Goal: Use online tool/utility: Utilize a website feature to perform a specific function

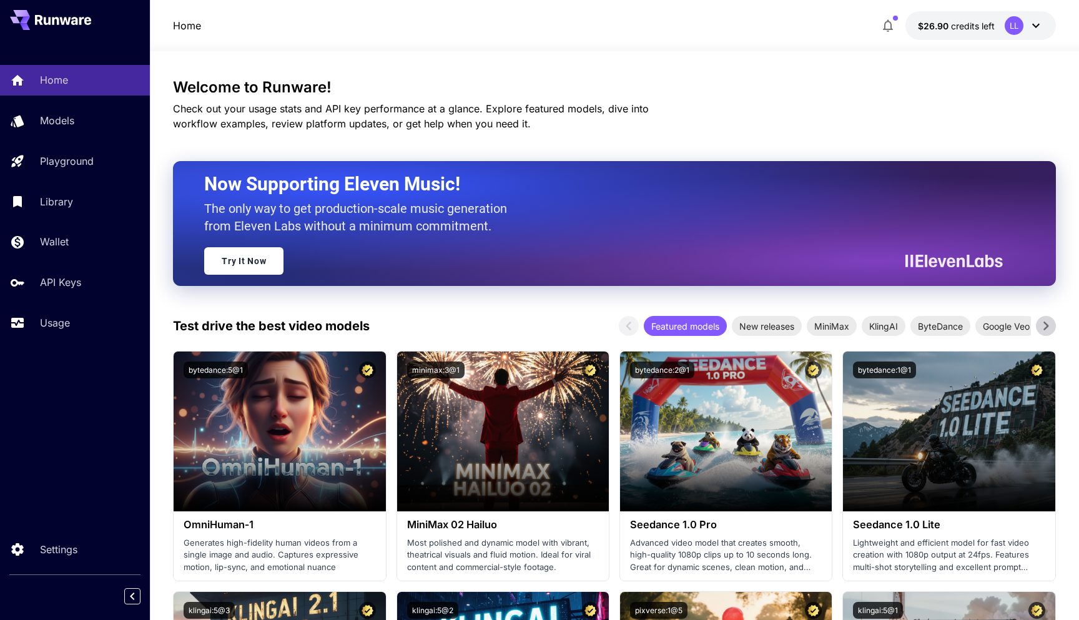
click at [888, 22] on icon "button" at bounding box center [888, 26] width 10 height 12
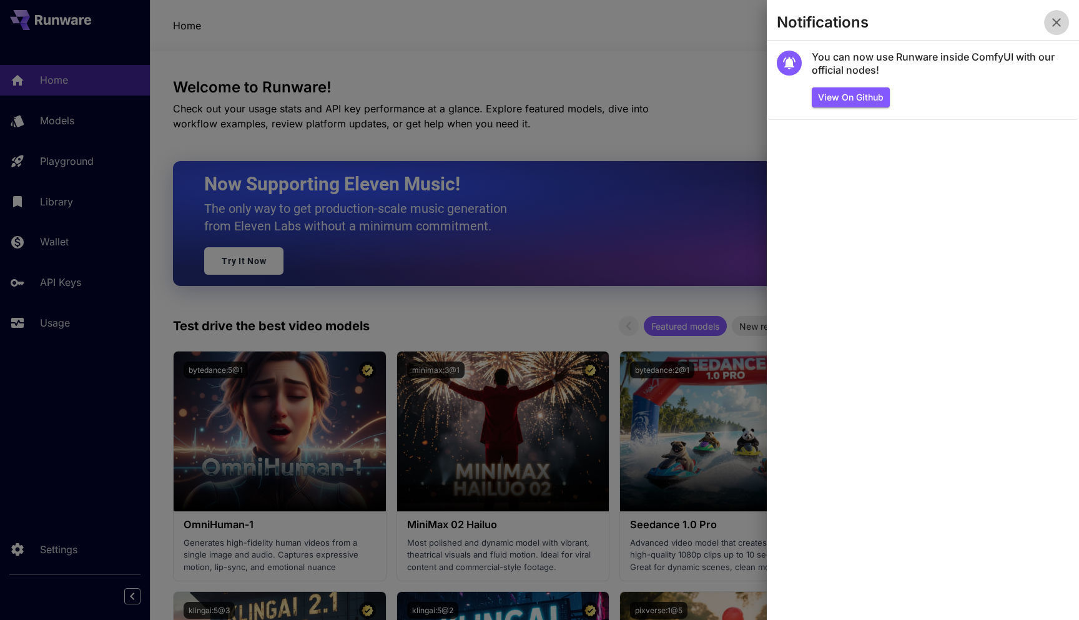
click at [1059, 26] on icon "button" at bounding box center [1056, 22] width 9 height 9
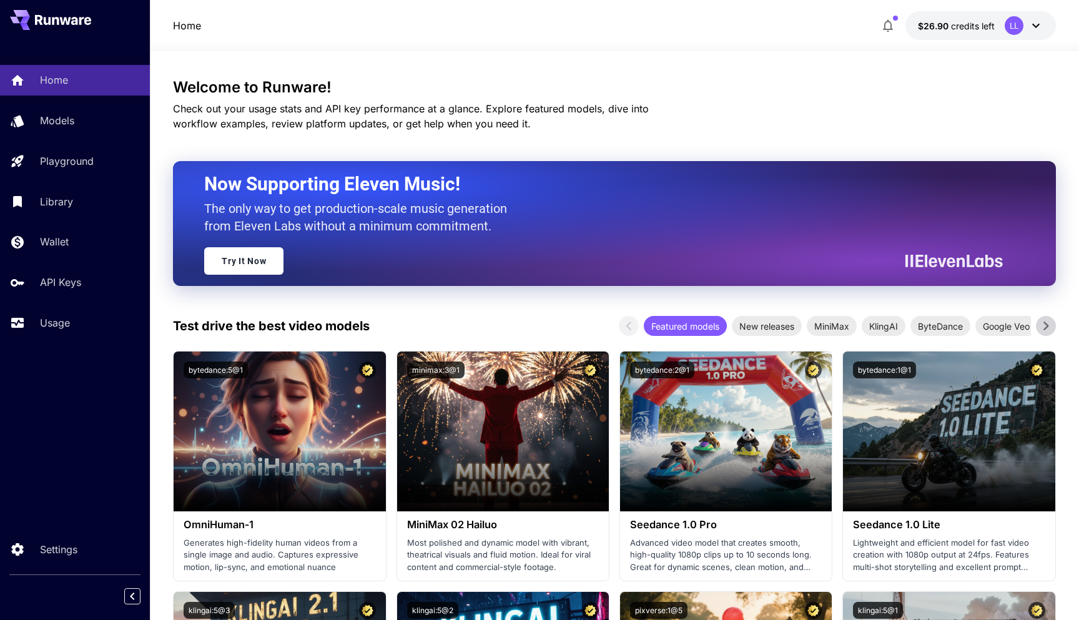
click at [727, 36] on div "Home $26.90 credits left LL" at bounding box center [614, 25] width 883 height 29
click at [887, 27] on icon "button" at bounding box center [887, 25] width 15 height 15
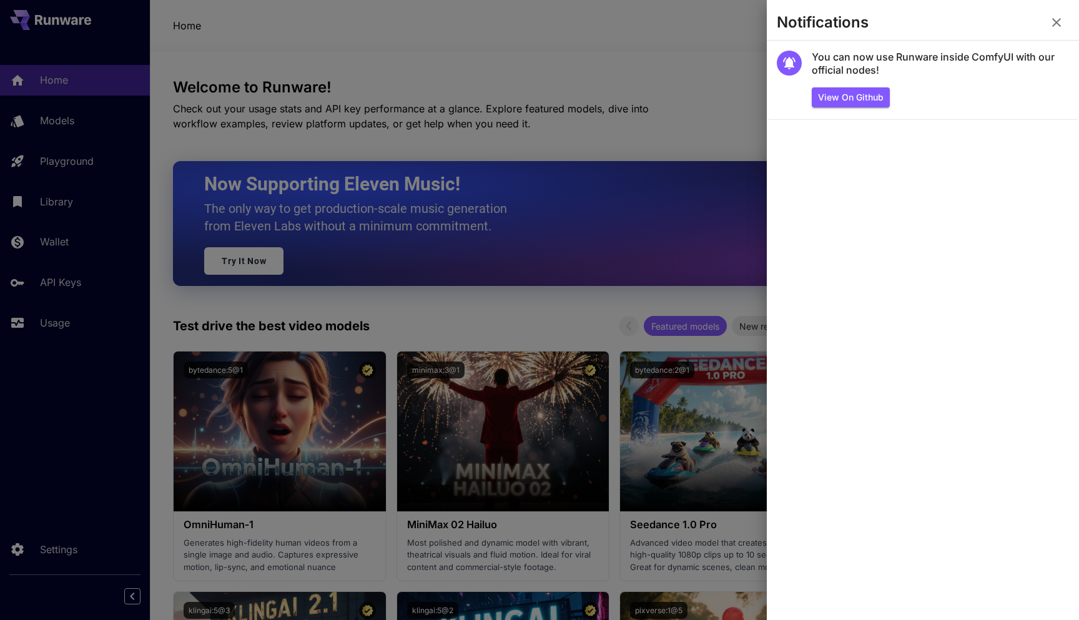
click at [1049, 22] on icon "button" at bounding box center [1056, 22] width 15 height 15
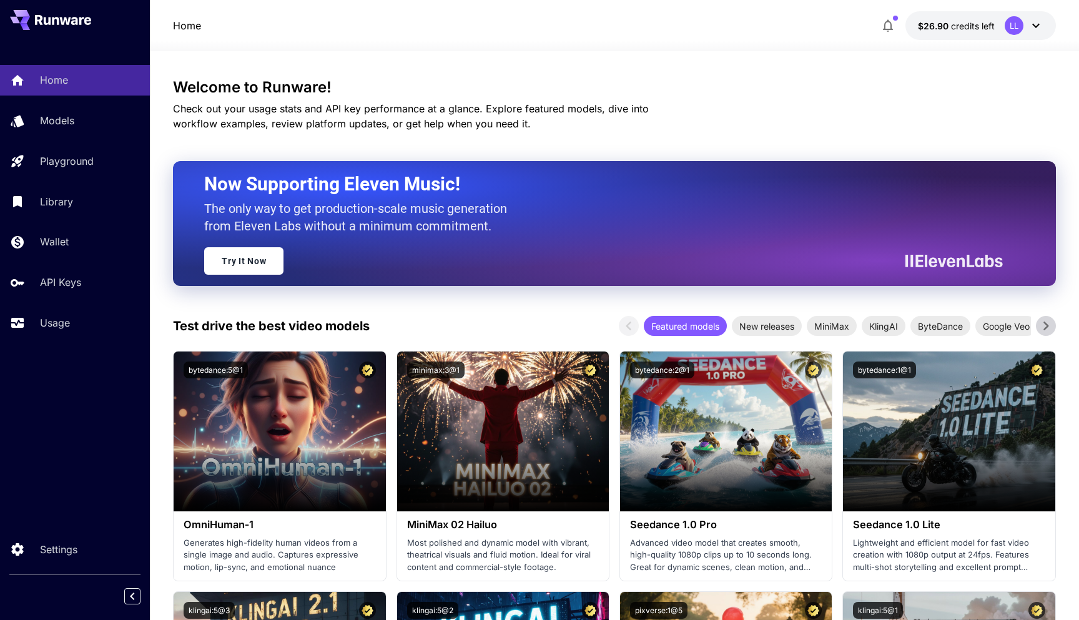
click at [774, 27] on div "Home $26.90 credits left LL" at bounding box center [614, 25] width 883 height 29
click at [693, 39] on div at bounding box center [614, 43] width 929 height 15
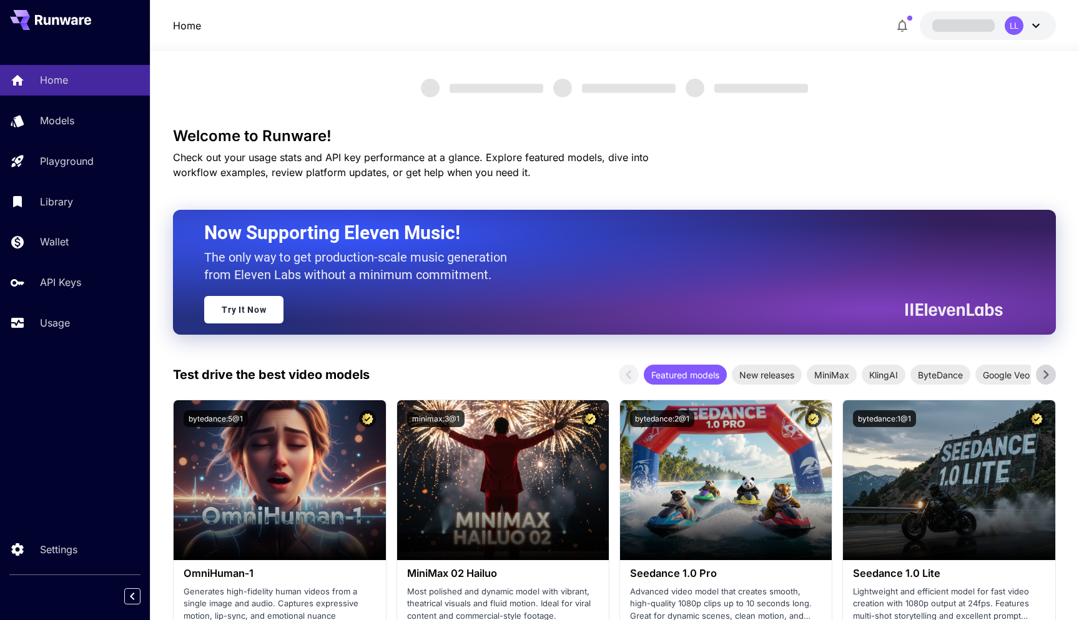
click at [903, 25] on div "LL" at bounding box center [972, 25] width 166 height 29
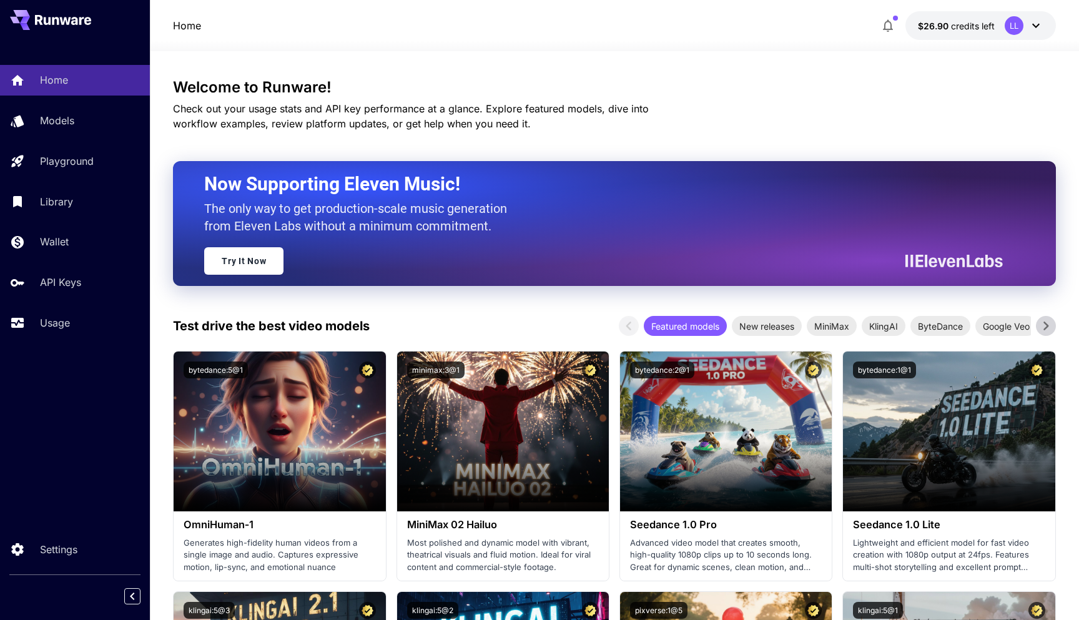
click at [894, 29] on icon "button" at bounding box center [887, 25] width 15 height 15
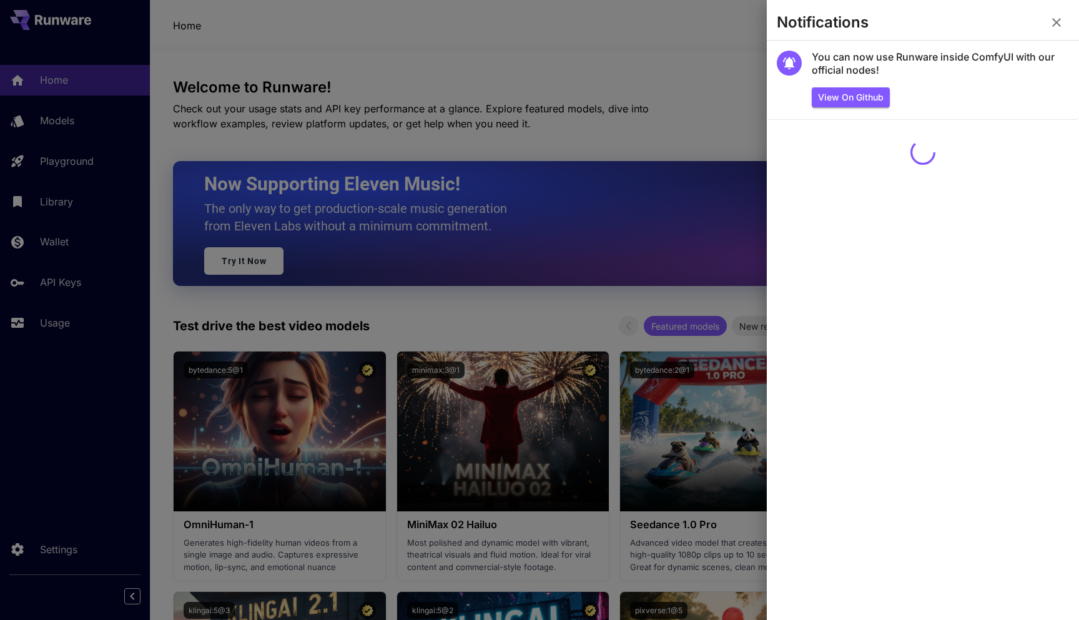
click at [1056, 19] on icon "button" at bounding box center [1056, 22] width 15 height 15
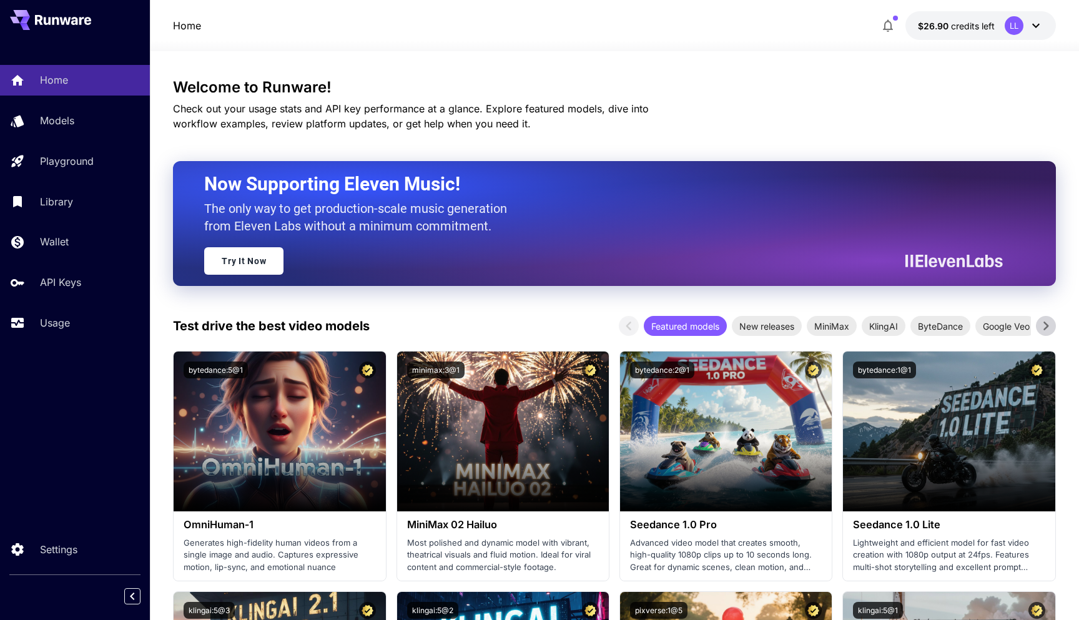
click at [650, 49] on div at bounding box center [614, 43] width 929 height 15
click at [73, 117] on p "Models" at bounding box center [59, 120] width 34 height 15
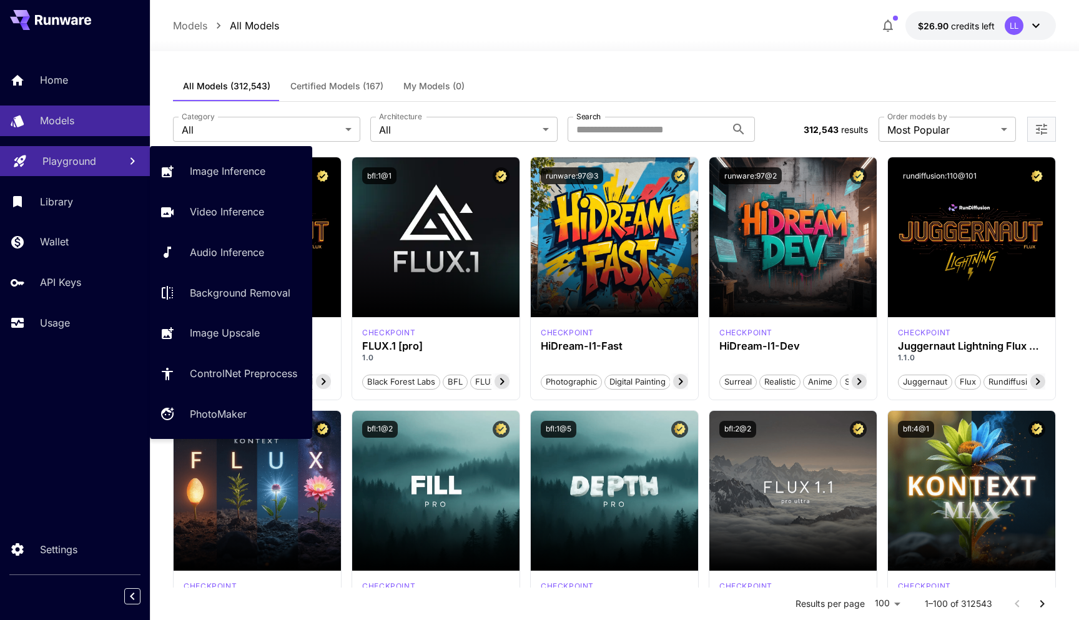
click at [70, 159] on p "Playground" at bounding box center [69, 161] width 54 height 15
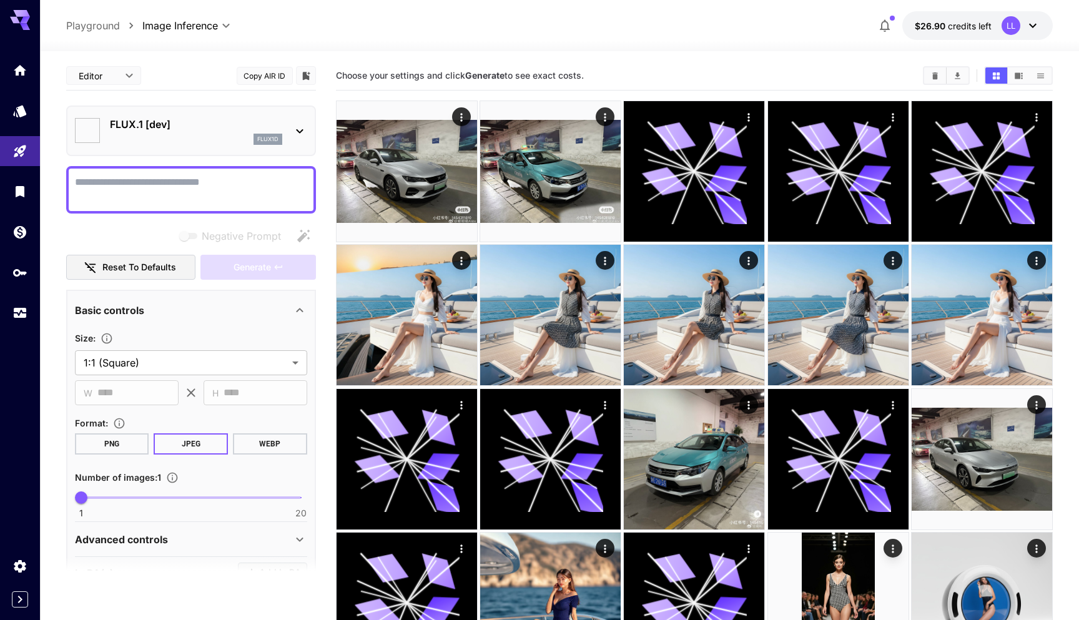
type input "**********"
click at [275, 135] on p "flux1d" at bounding box center [267, 139] width 21 height 9
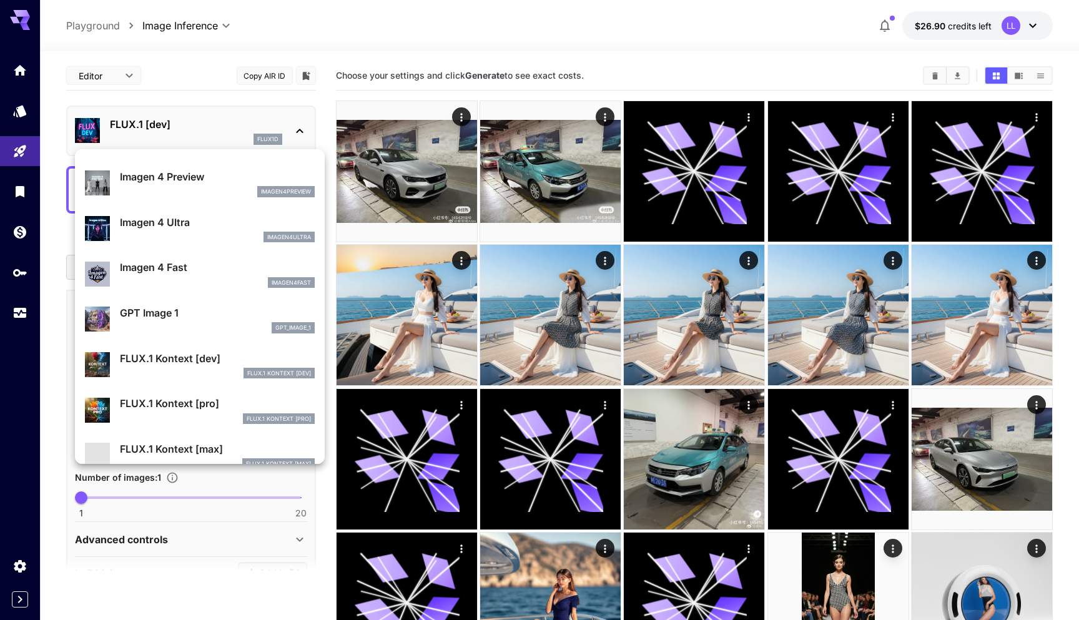
scroll to position [660, 0]
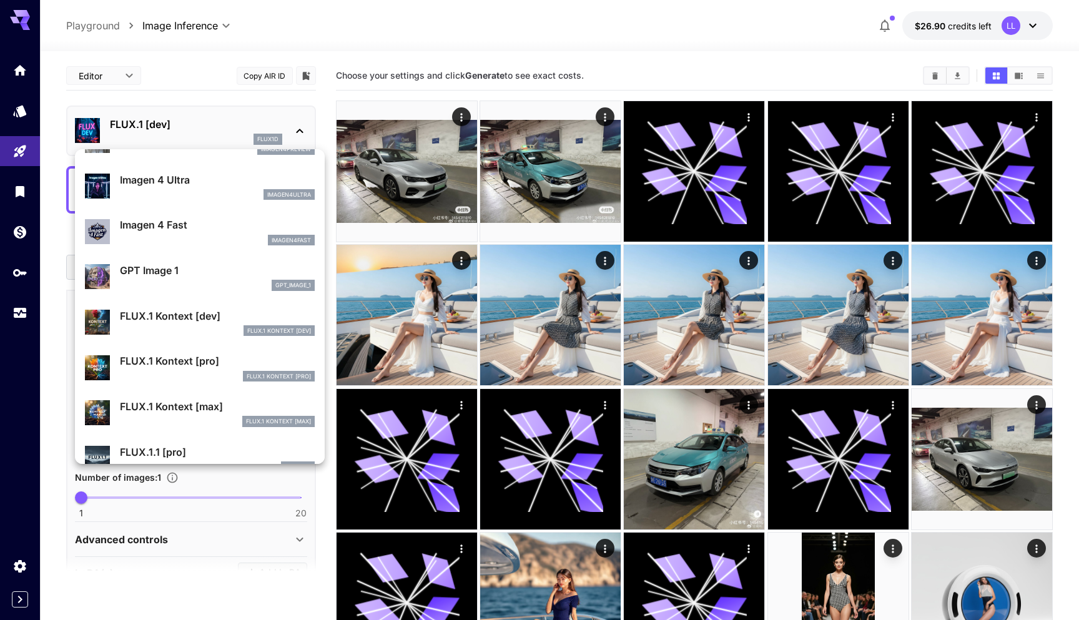
click at [207, 325] on div "FLUX.1 Kontext [dev]" at bounding box center [217, 330] width 195 height 11
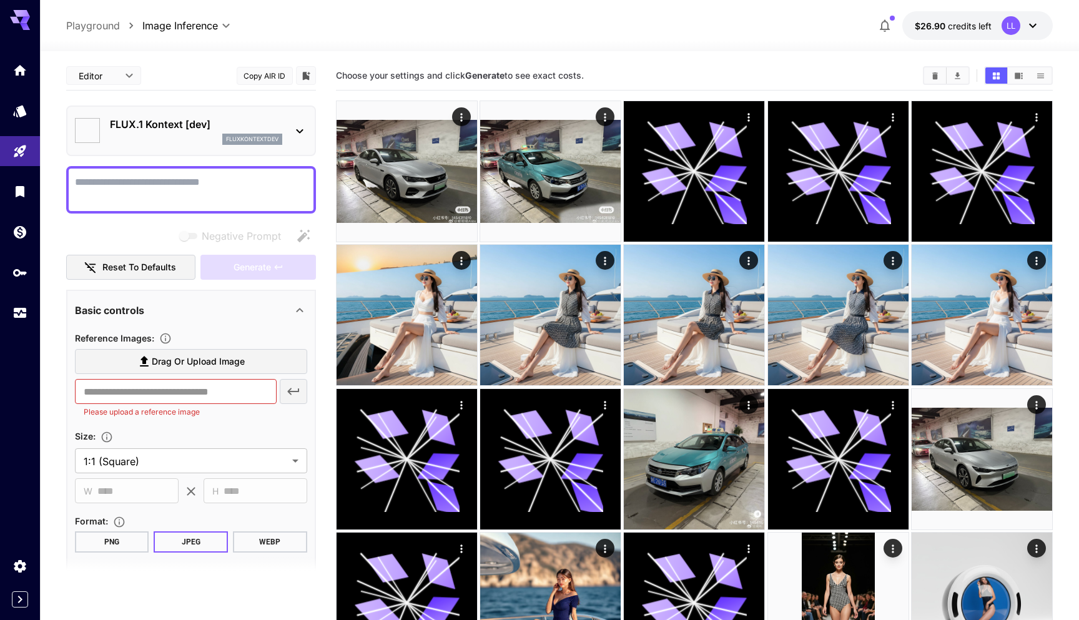
type input "***"
type input "****"
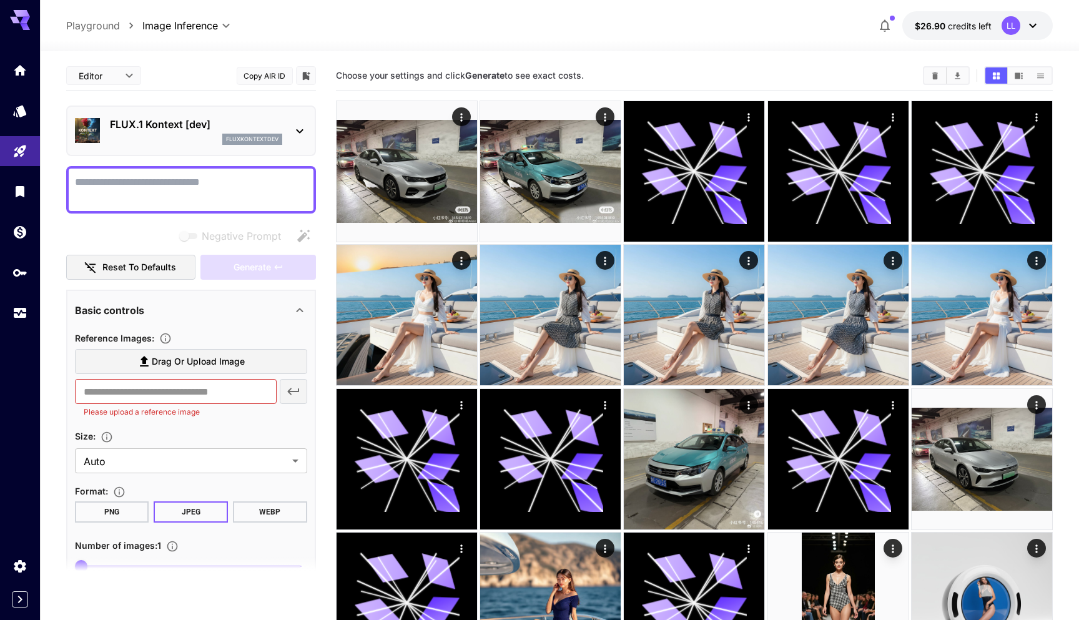
click at [15, 17] on icon at bounding box center [20, 16] width 20 height 13
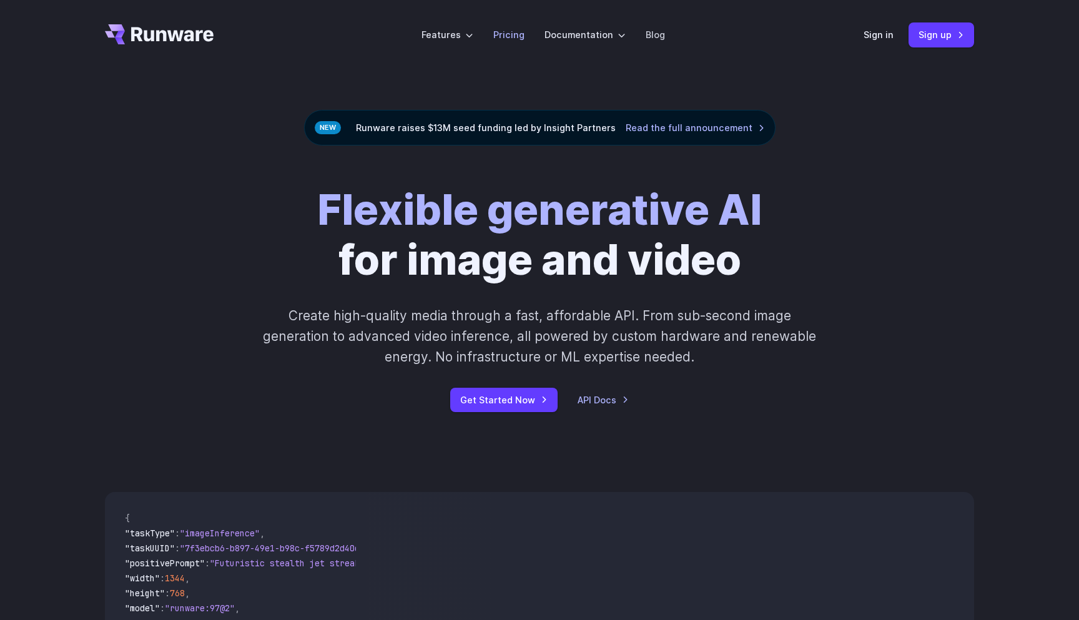
click at [501, 32] on link "Pricing" at bounding box center [508, 34] width 31 height 14
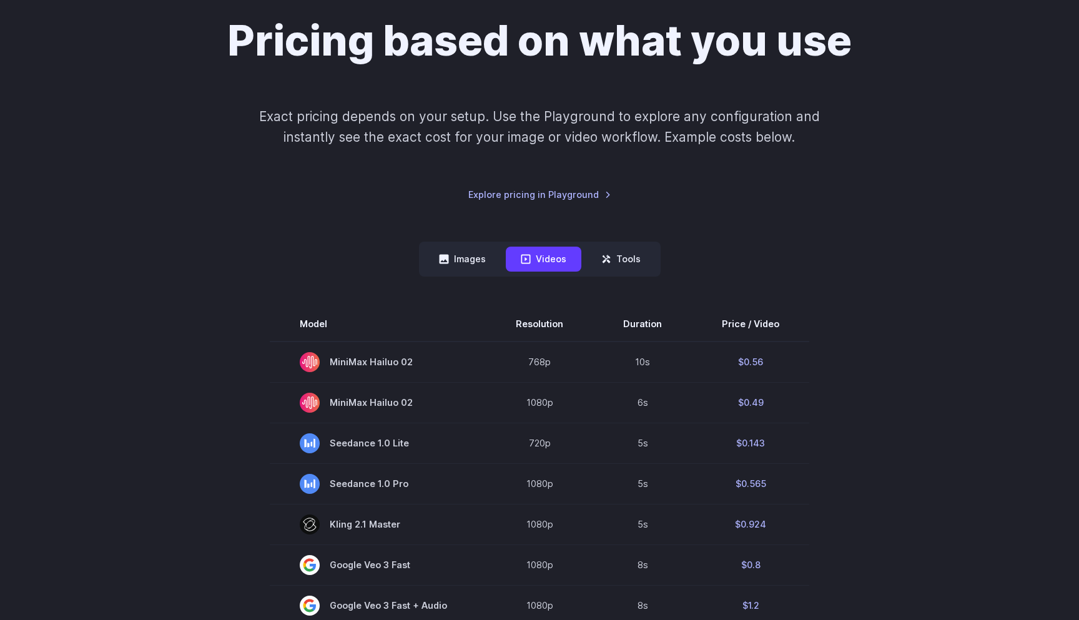
scroll to position [242, 0]
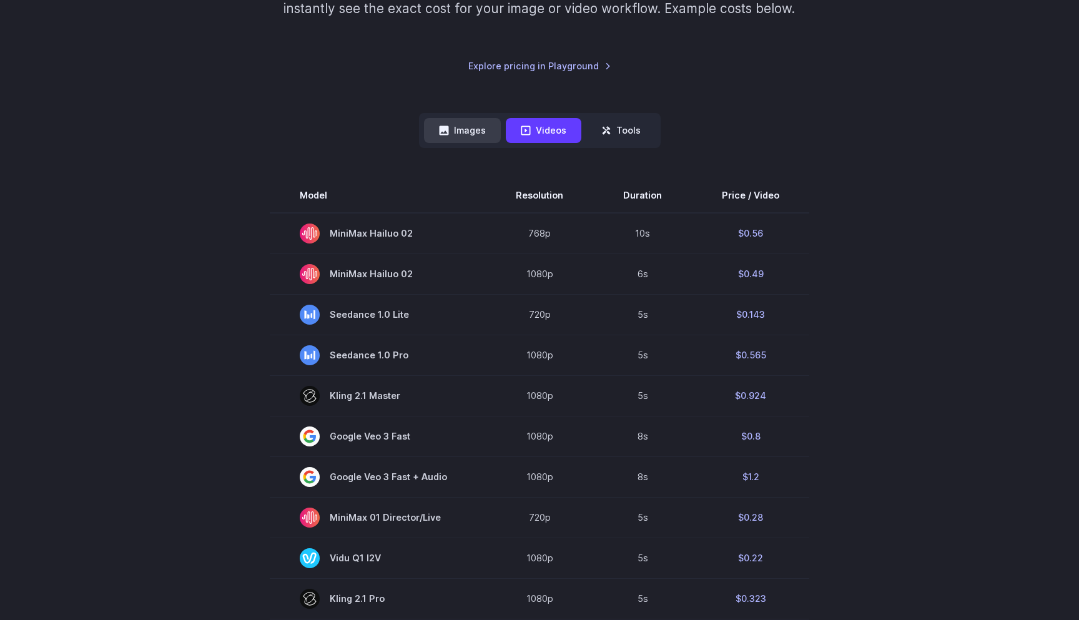
click at [474, 126] on button "Images" at bounding box center [462, 130] width 77 height 24
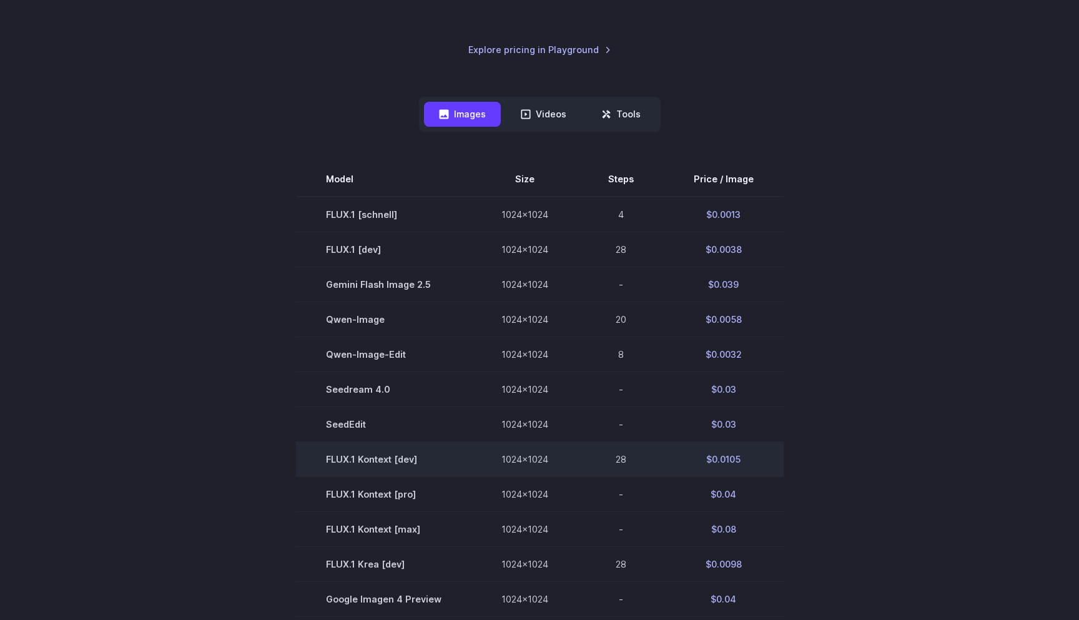
scroll to position [267, 0]
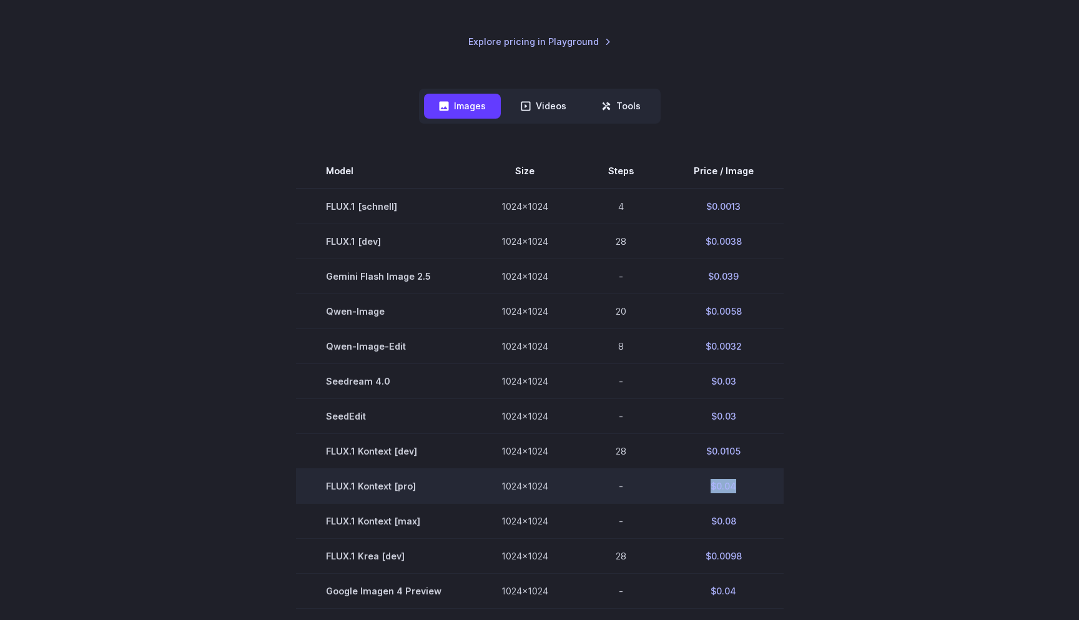
drag, startPoint x: 737, startPoint y: 488, endPoint x: 691, endPoint y: 489, distance: 46.2
click at [691, 489] on td "$0.04" at bounding box center [724, 485] width 120 height 35
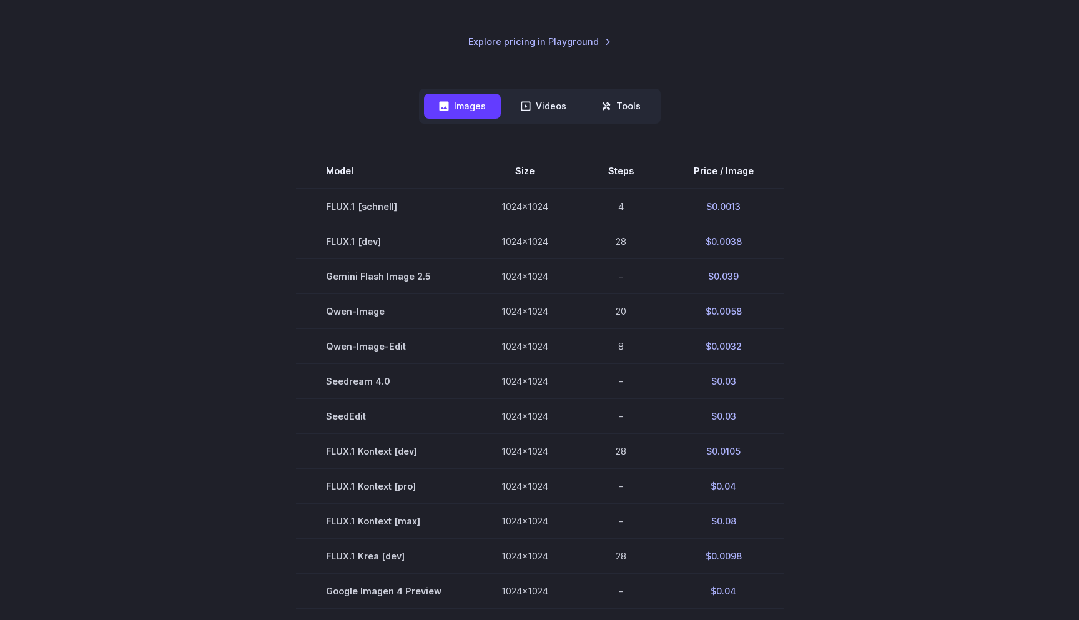
click at [808, 472] on section "Model Size Steps Price / Image FLUX.1 [schnell] 1024x1024 4 $0.0013 FLUX.1 [dev…" at bounding box center [539, 521] width 869 height 735
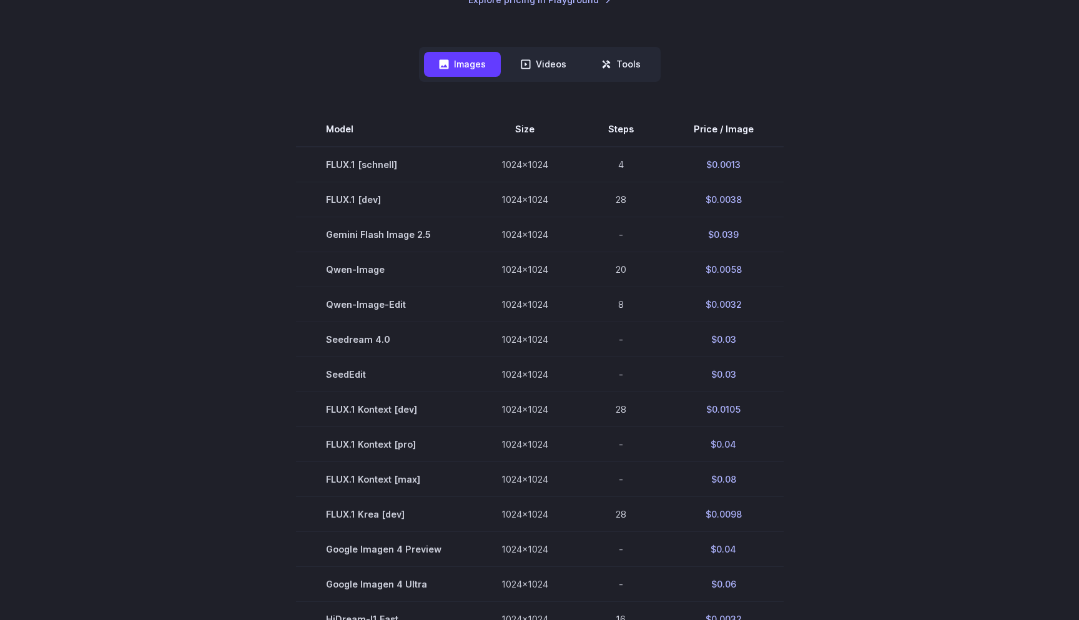
scroll to position [316, 0]
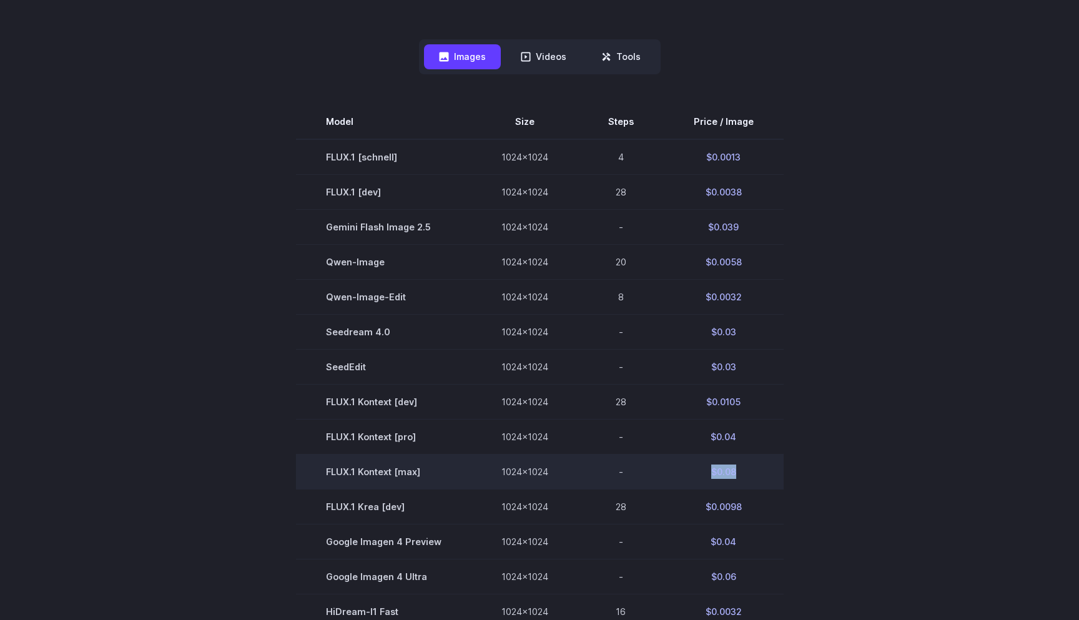
drag, startPoint x: 740, startPoint y: 474, endPoint x: 710, endPoint y: 473, distance: 29.4
click at [710, 473] on td "$0.08" at bounding box center [724, 471] width 120 height 35
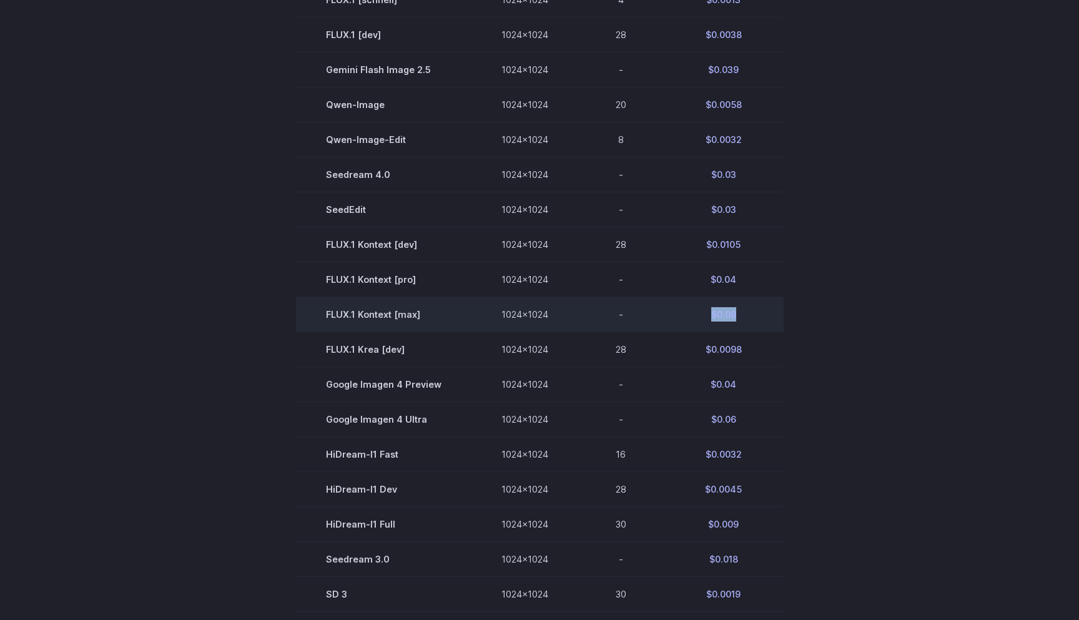
scroll to position [408, 0]
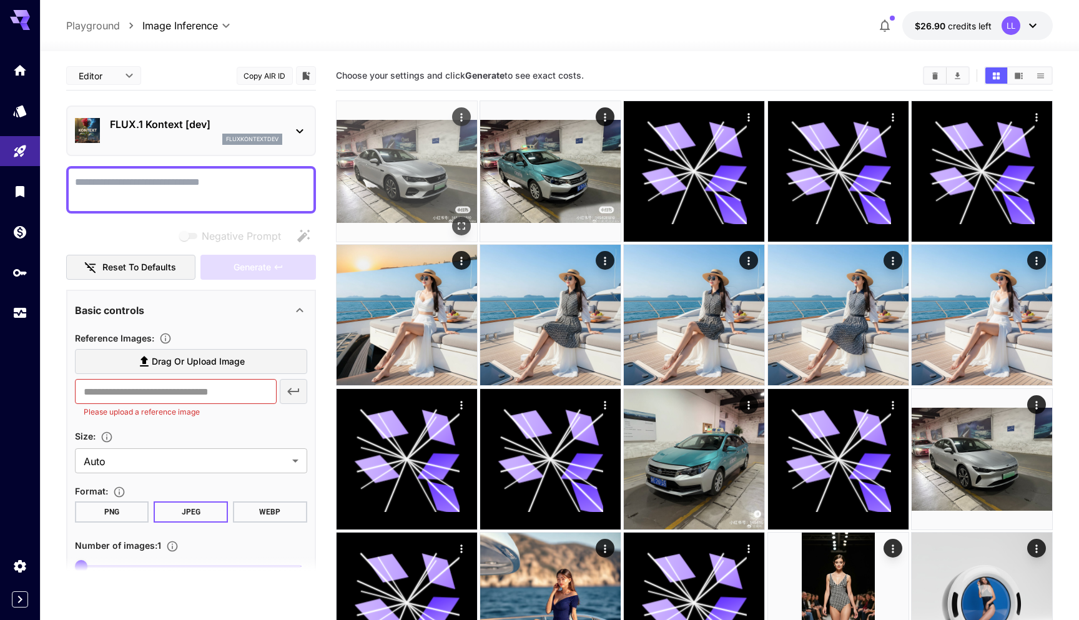
click at [401, 154] on img at bounding box center [406, 171] width 140 height 140
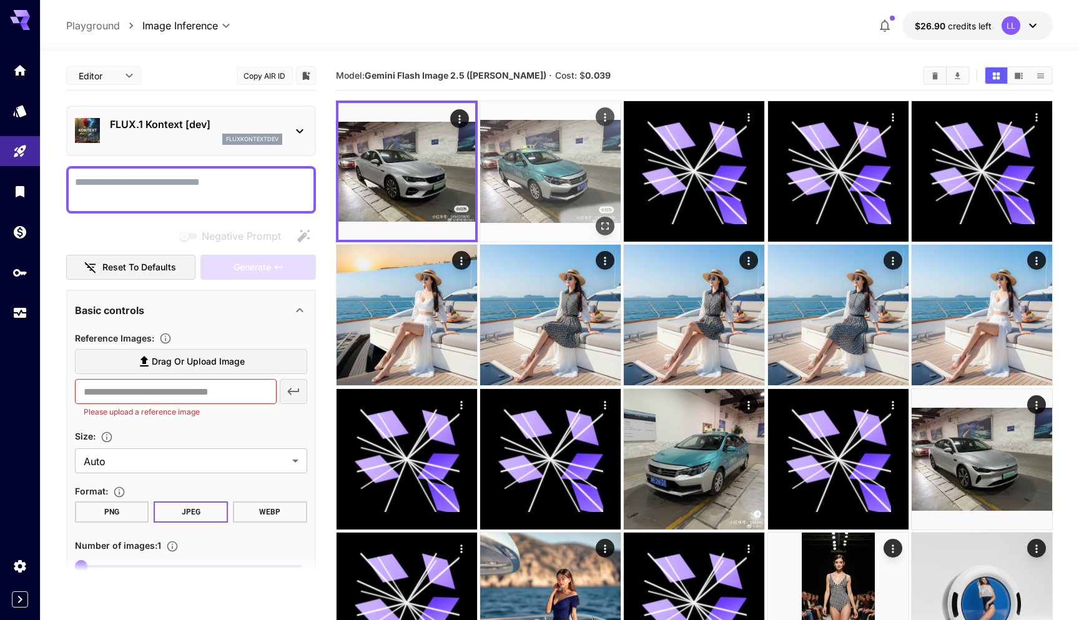
click at [569, 202] on img at bounding box center [550, 171] width 140 height 140
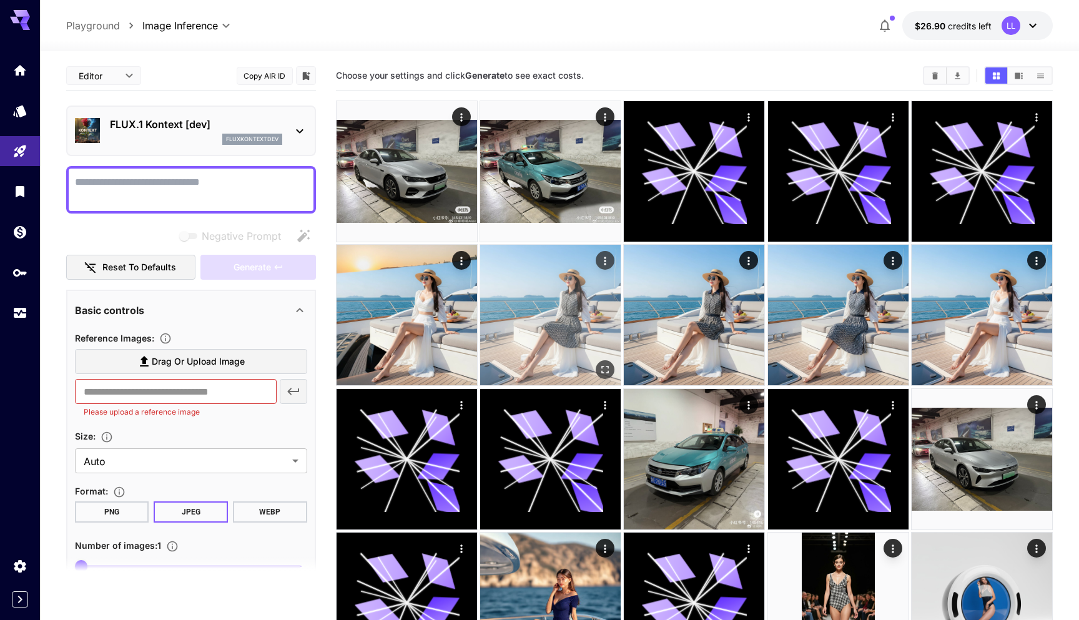
click at [555, 324] on img at bounding box center [550, 315] width 140 height 140
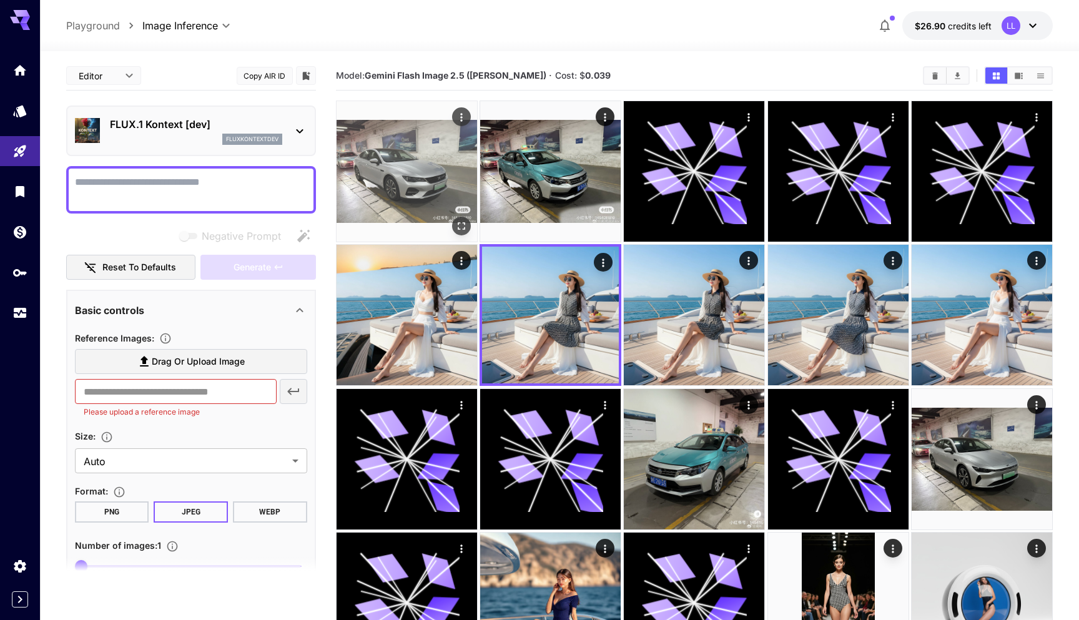
click at [382, 147] on img at bounding box center [406, 171] width 140 height 140
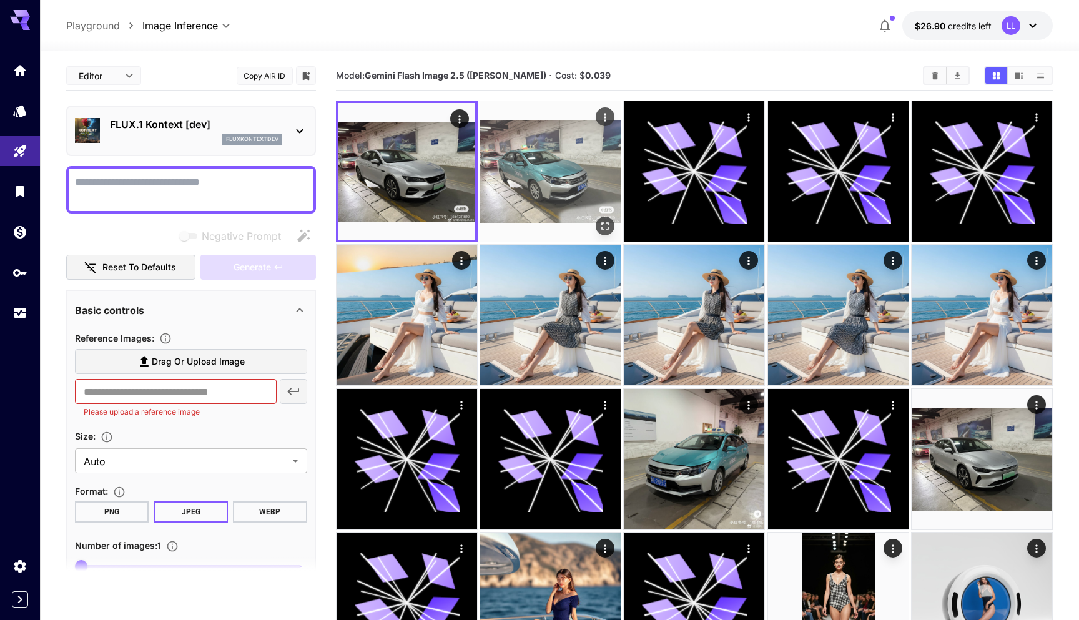
click at [539, 161] on img at bounding box center [550, 171] width 140 height 140
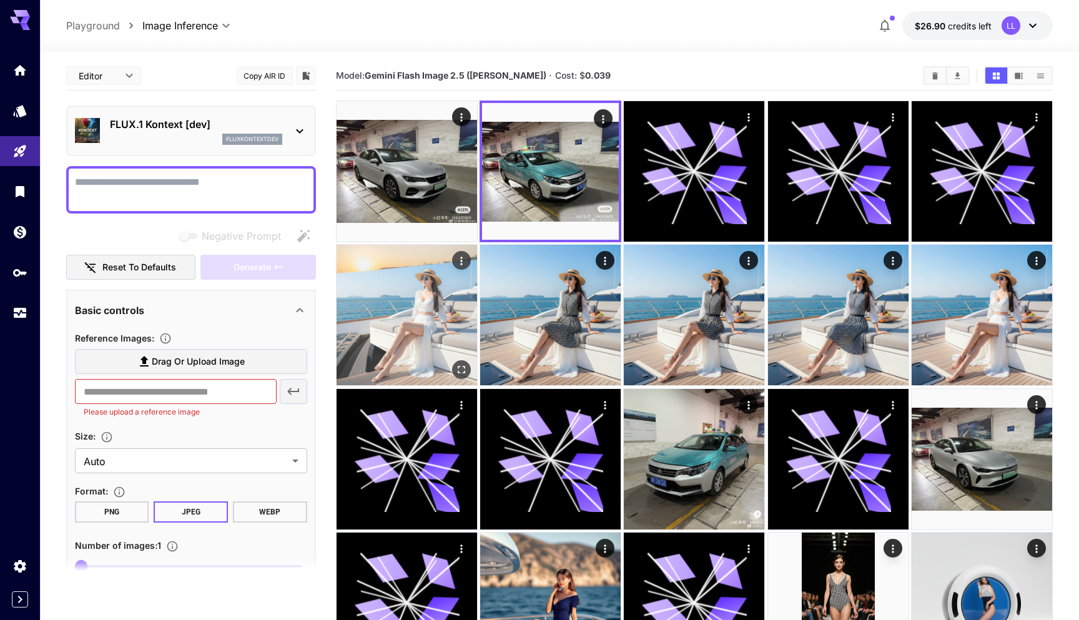
click at [426, 285] on img at bounding box center [406, 315] width 140 height 140
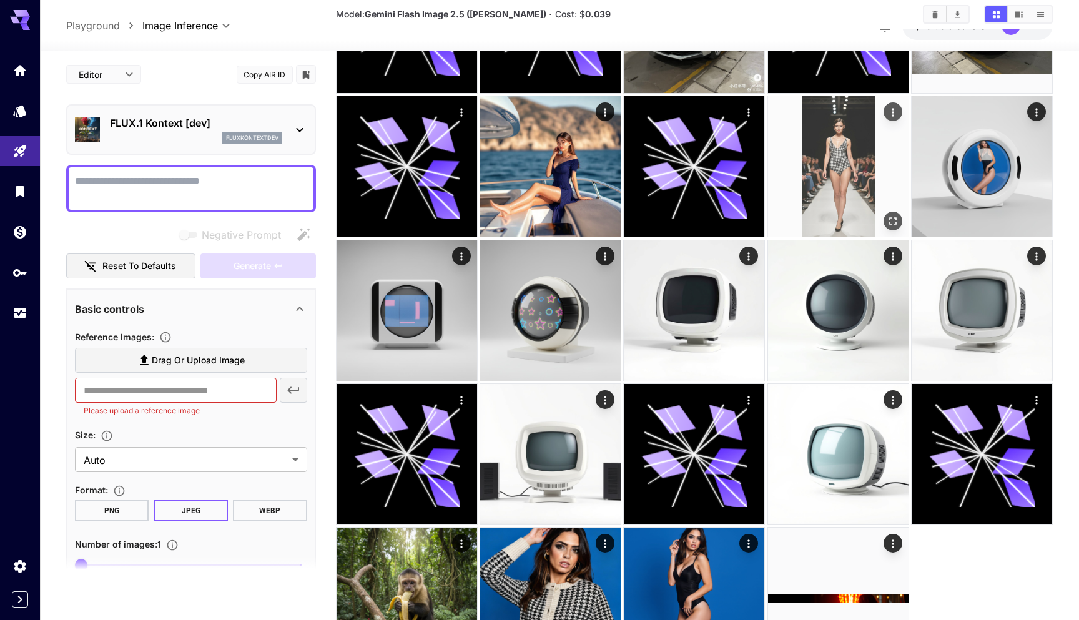
scroll to position [444, 0]
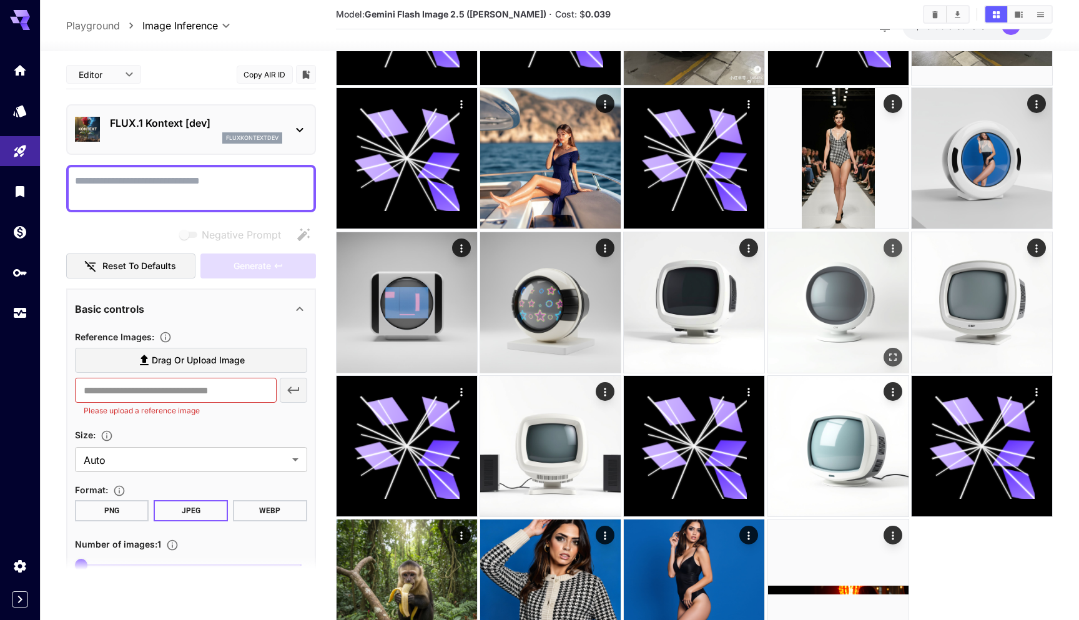
click at [823, 310] on img at bounding box center [838, 302] width 140 height 140
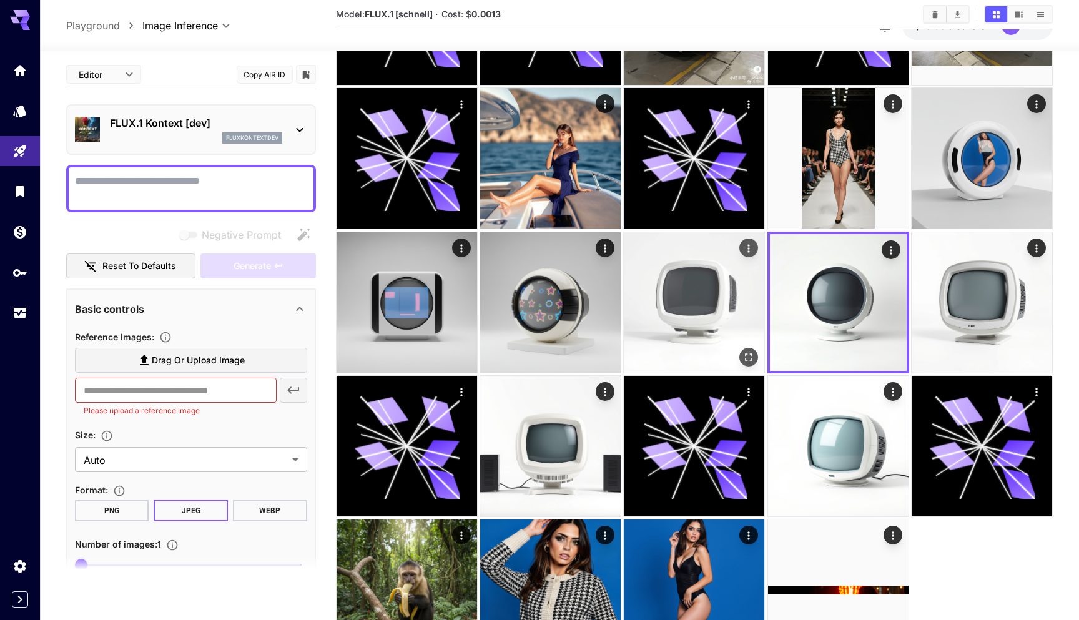
click at [720, 285] on img at bounding box center [694, 302] width 140 height 140
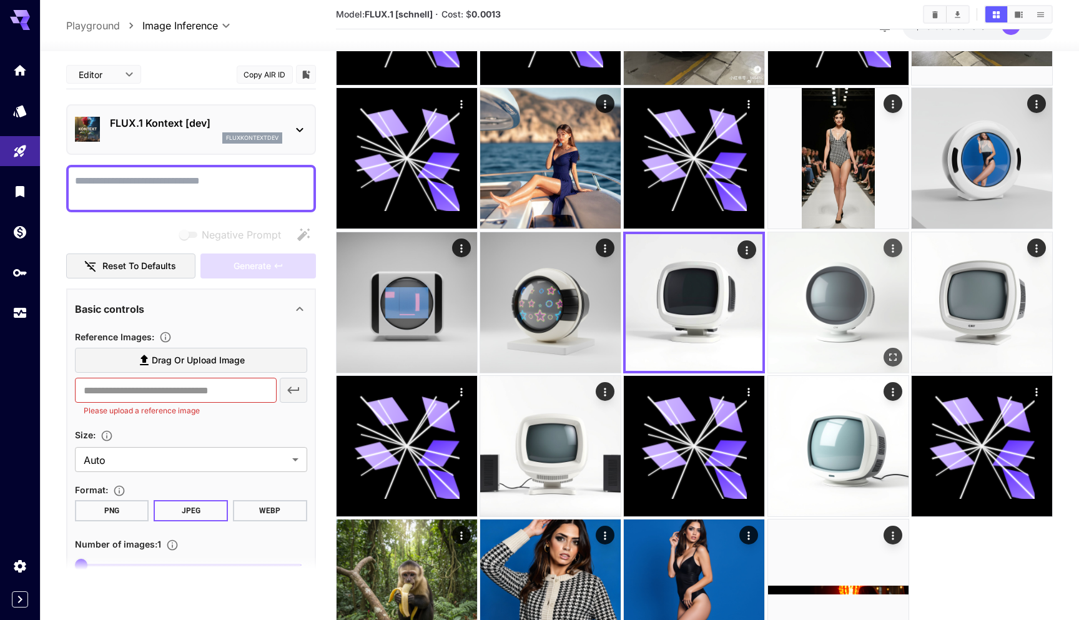
click at [817, 281] on img at bounding box center [838, 302] width 140 height 140
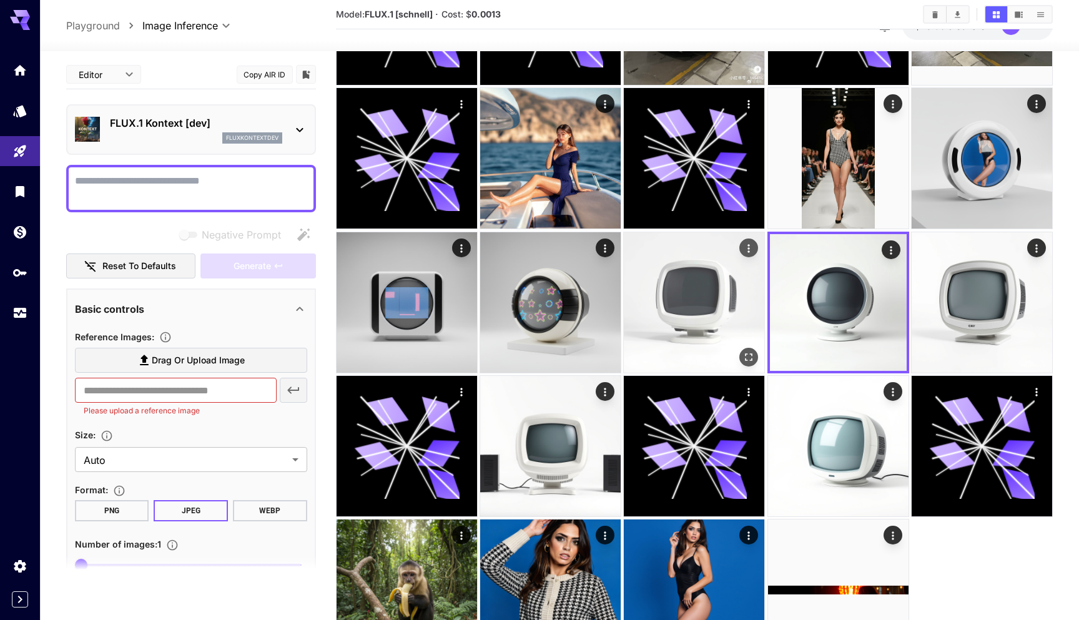
click at [670, 308] on img at bounding box center [694, 302] width 140 height 140
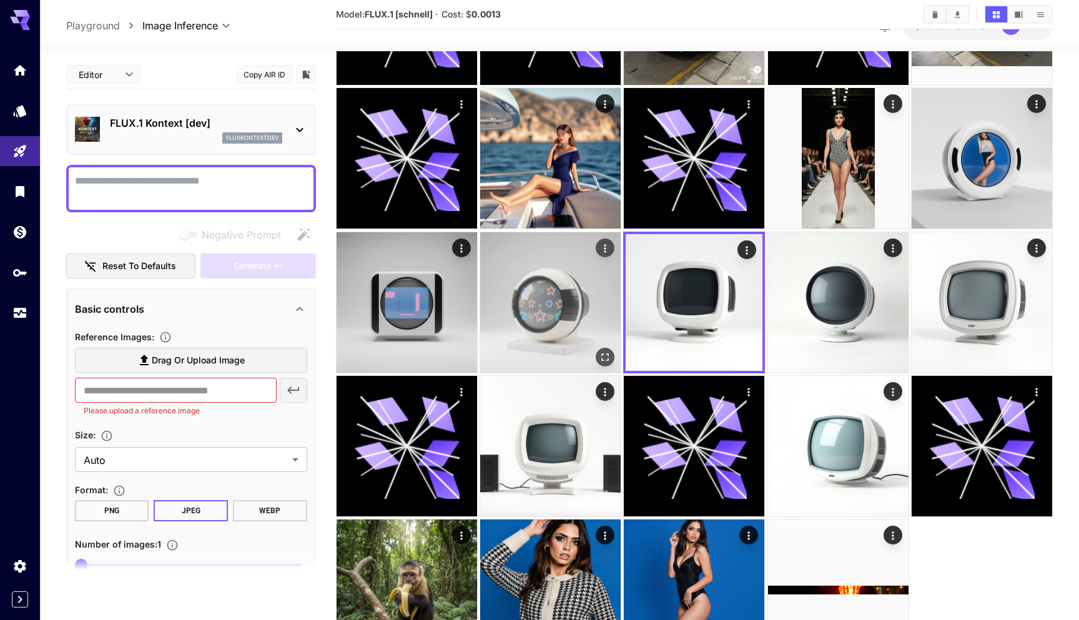
click at [562, 316] on img at bounding box center [550, 302] width 140 height 140
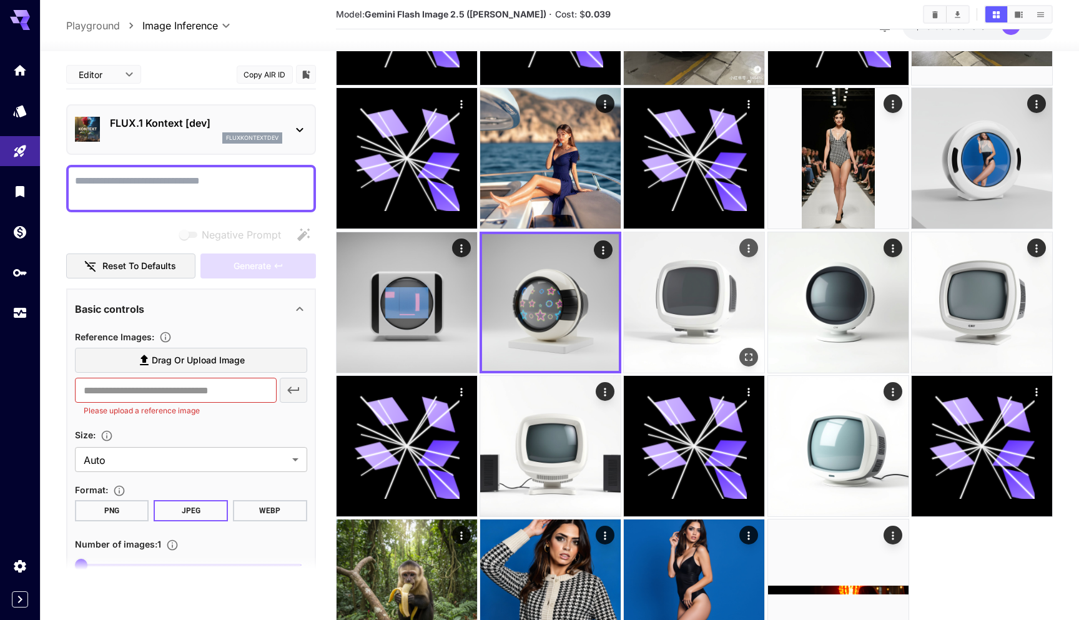
click at [668, 310] on img at bounding box center [694, 302] width 140 height 140
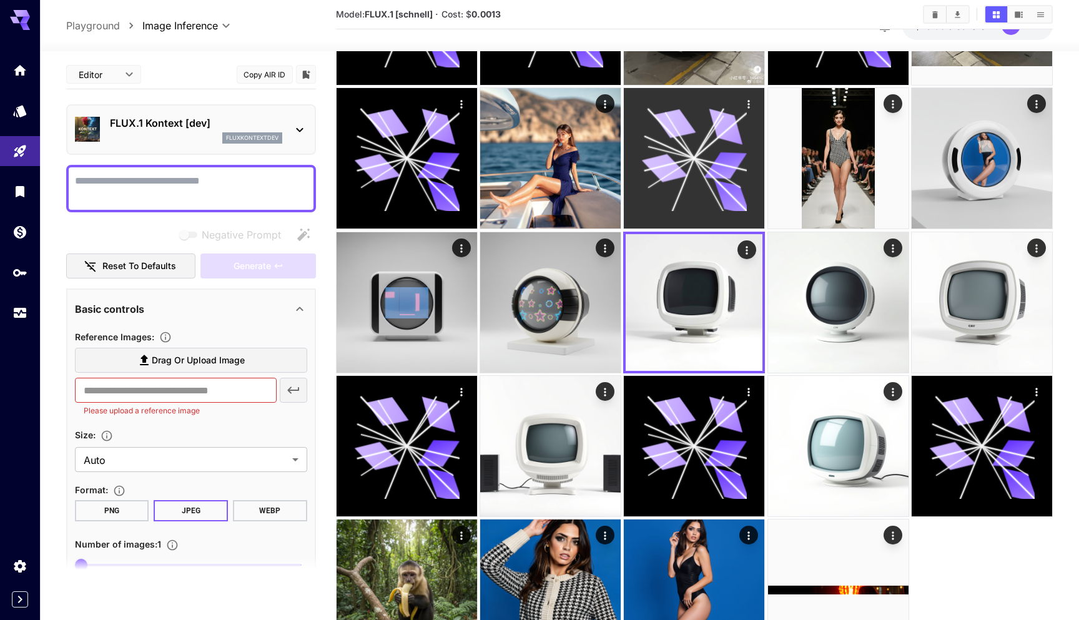
click at [669, 189] on icon at bounding box center [694, 157] width 105 height 105
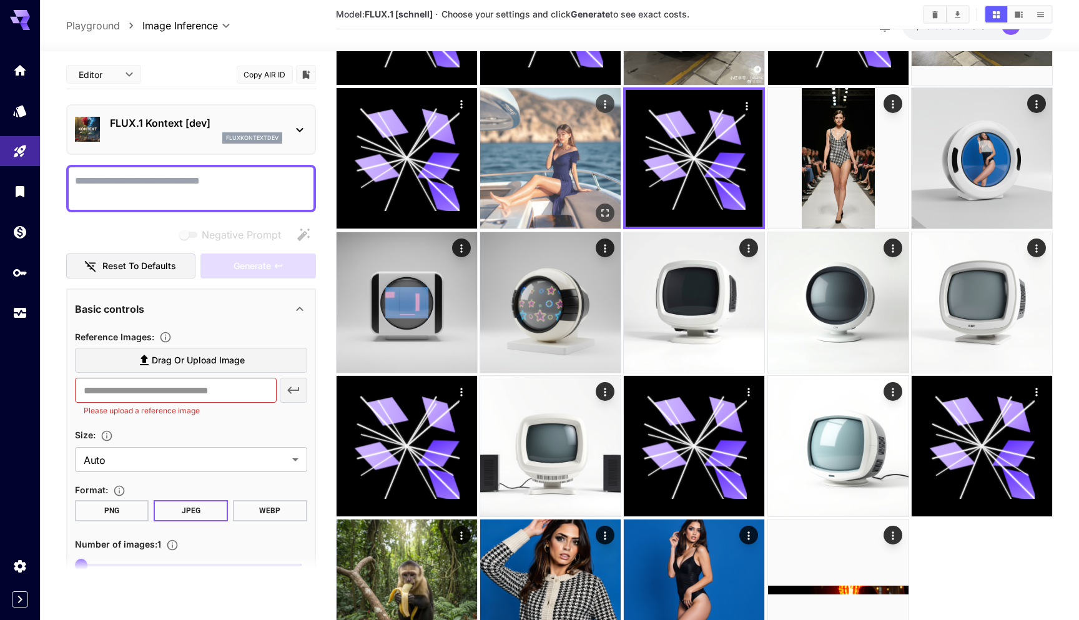
click at [526, 177] on img at bounding box center [550, 158] width 140 height 140
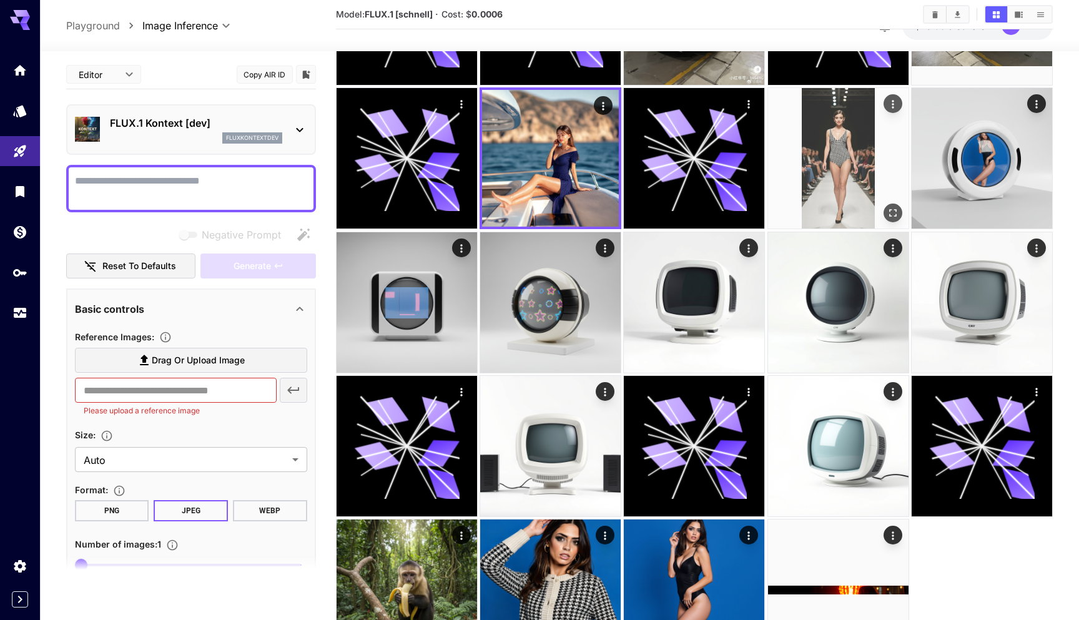
click at [811, 168] on img at bounding box center [838, 158] width 140 height 140
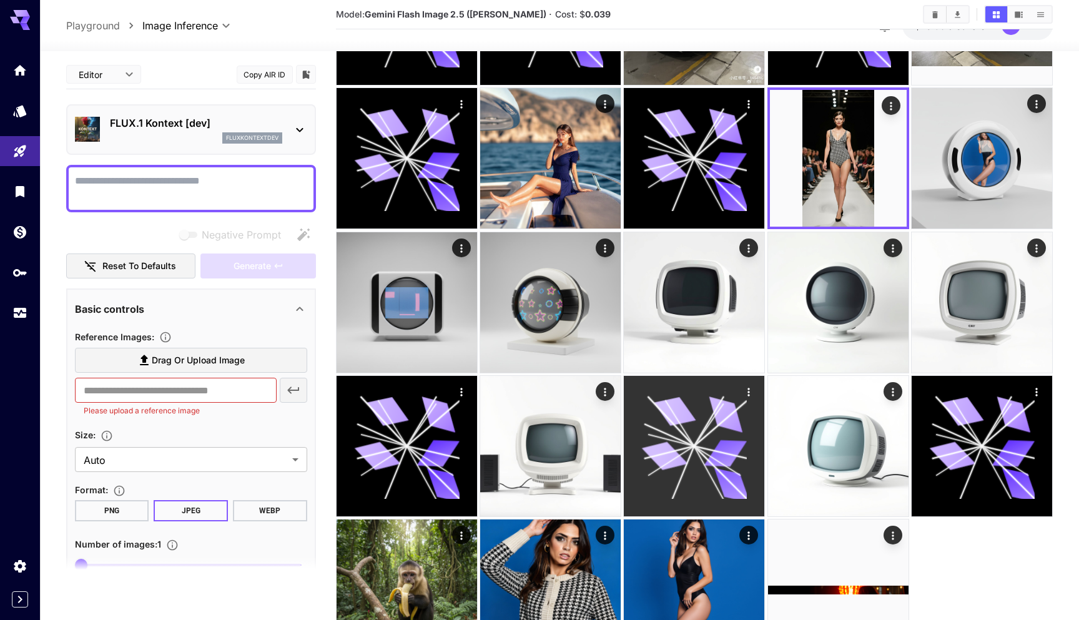
click at [642, 424] on icon at bounding box center [694, 445] width 105 height 105
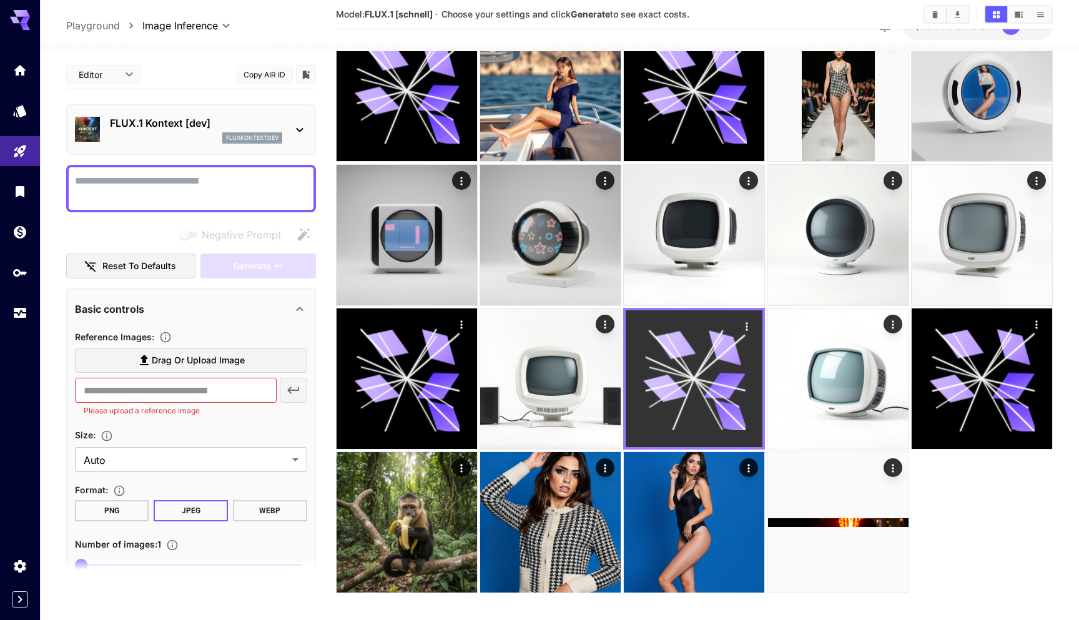
scroll to position [523, 0]
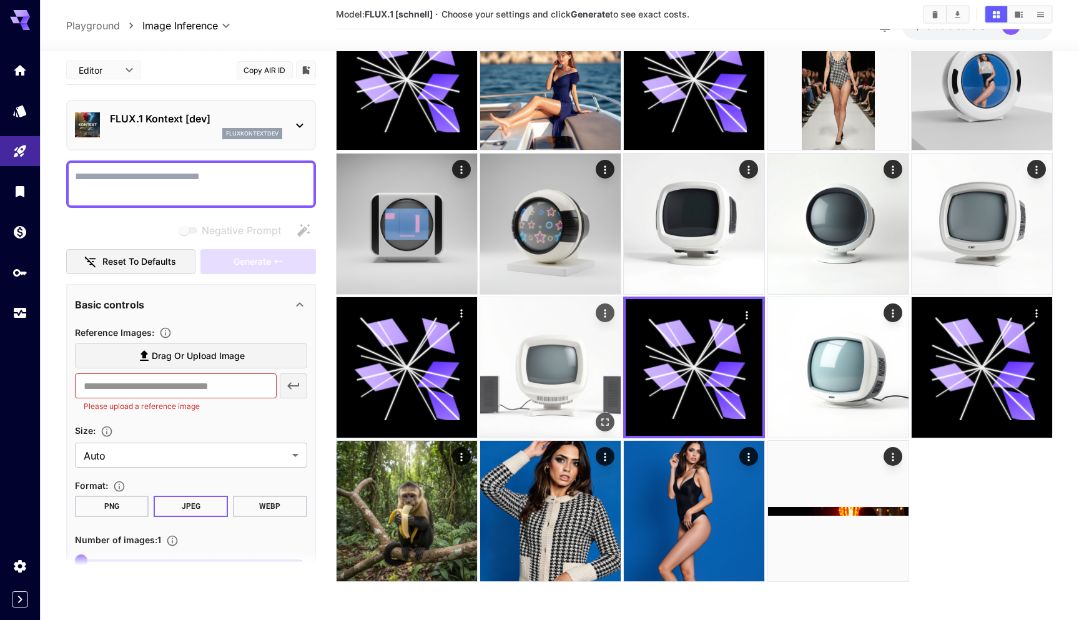
click at [562, 396] on img at bounding box center [550, 367] width 140 height 140
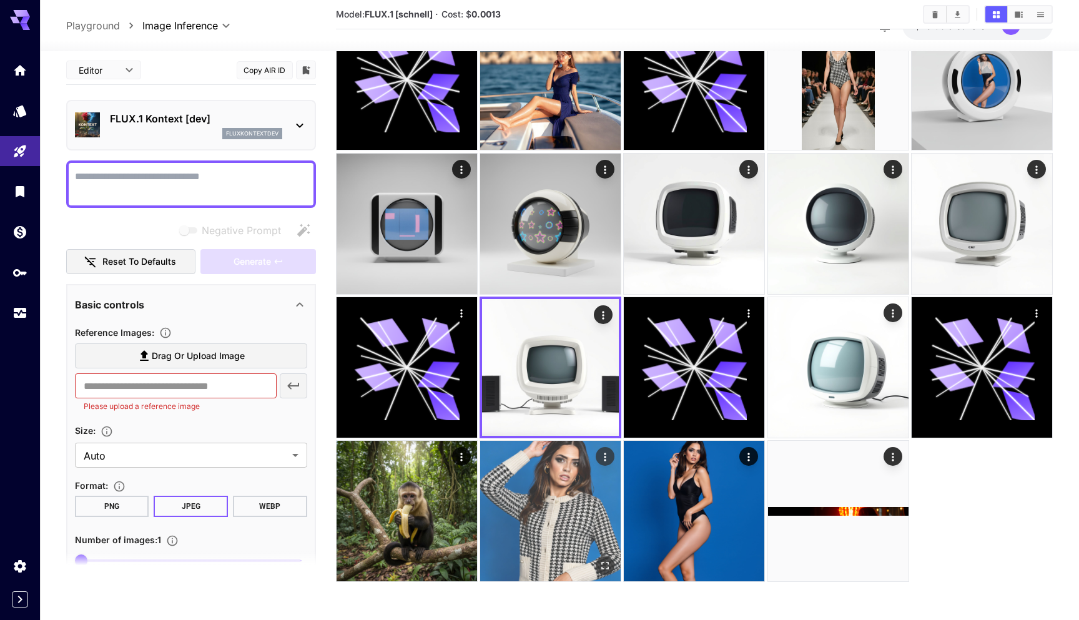
click at [542, 473] on img at bounding box center [550, 511] width 140 height 140
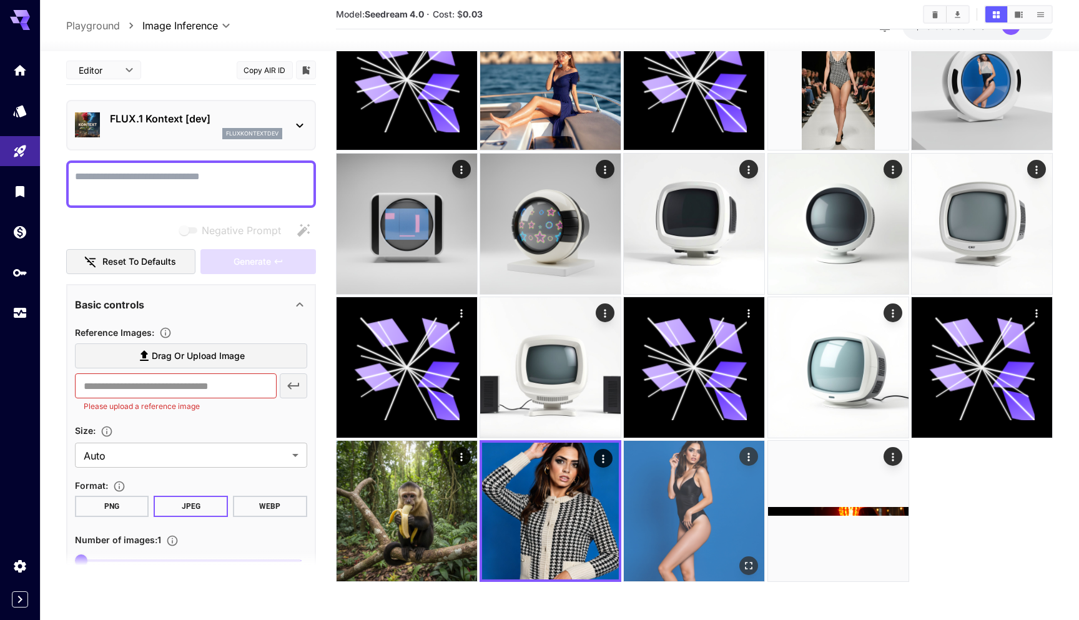
click at [660, 471] on img at bounding box center [694, 511] width 140 height 140
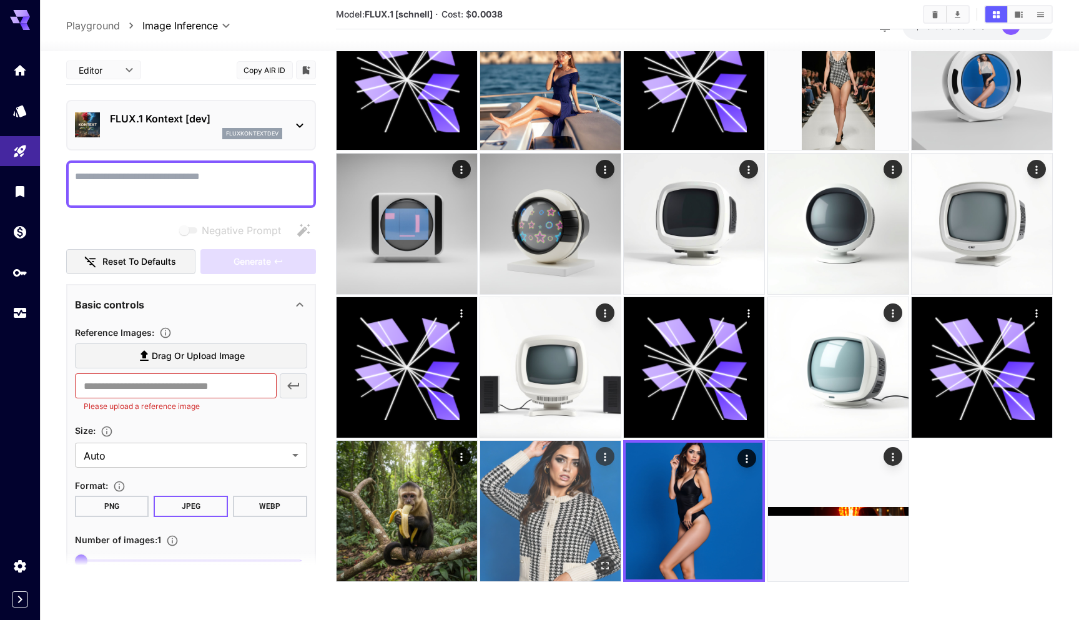
click at [592, 485] on img at bounding box center [550, 511] width 140 height 140
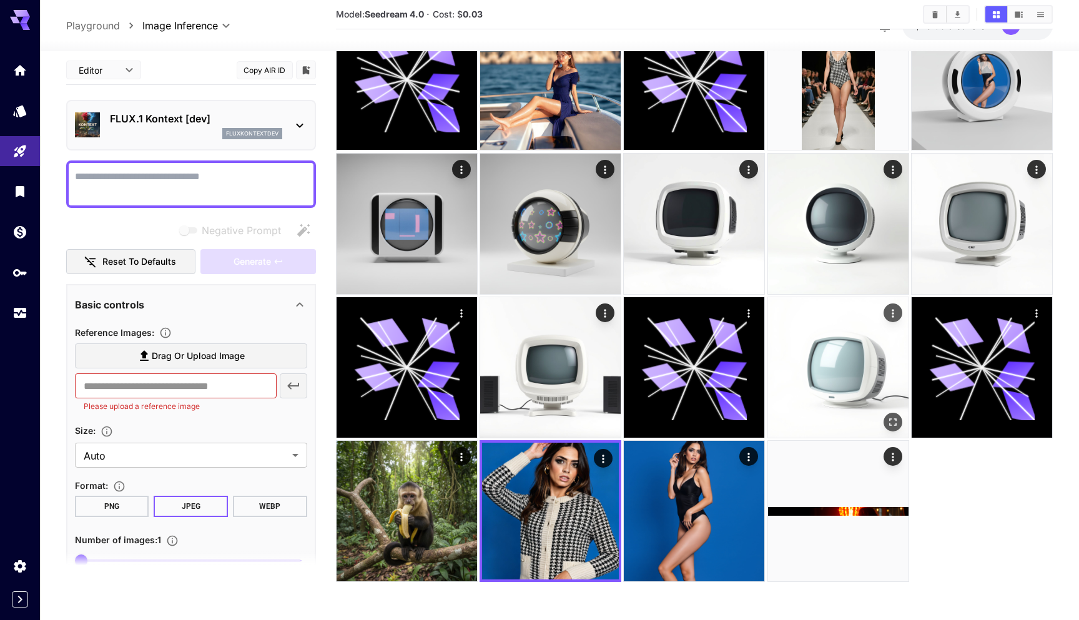
click at [836, 383] on img at bounding box center [838, 367] width 140 height 140
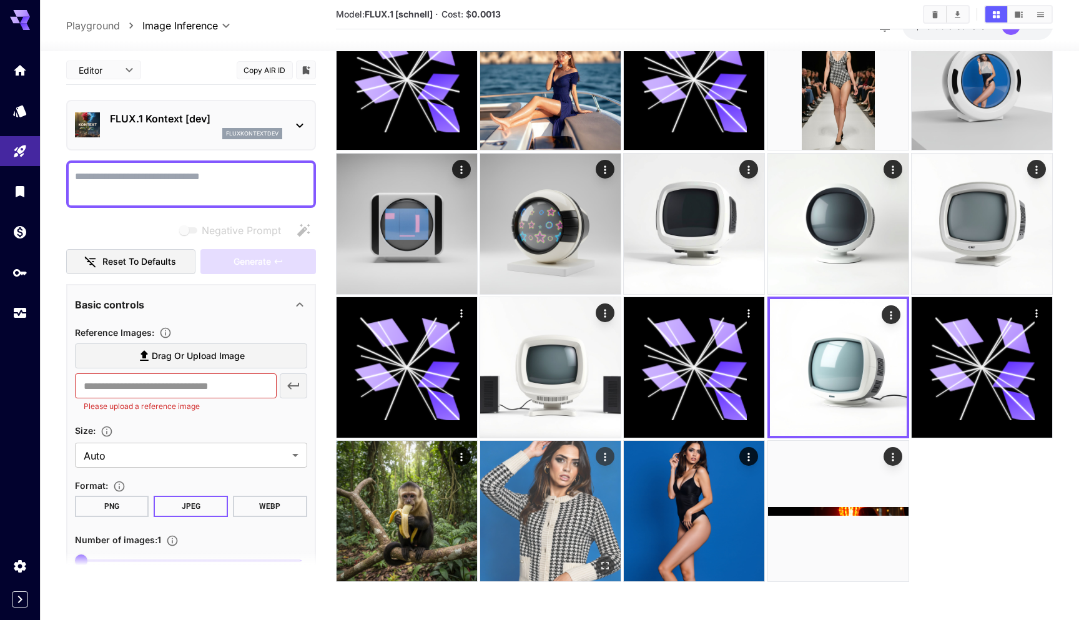
click at [553, 506] on img at bounding box center [550, 511] width 140 height 140
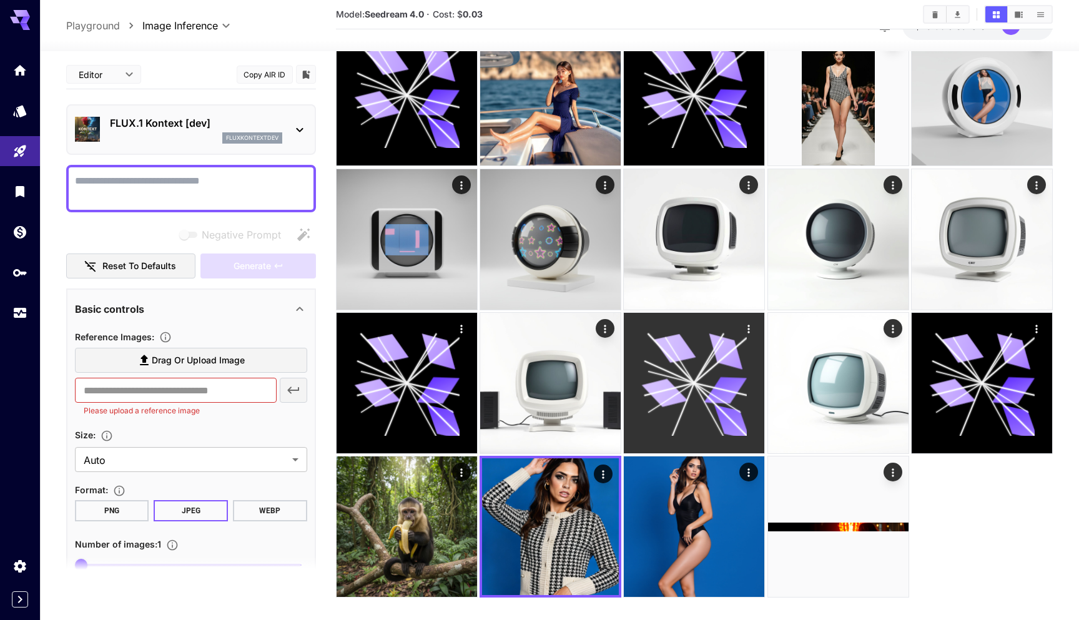
scroll to position [142, 0]
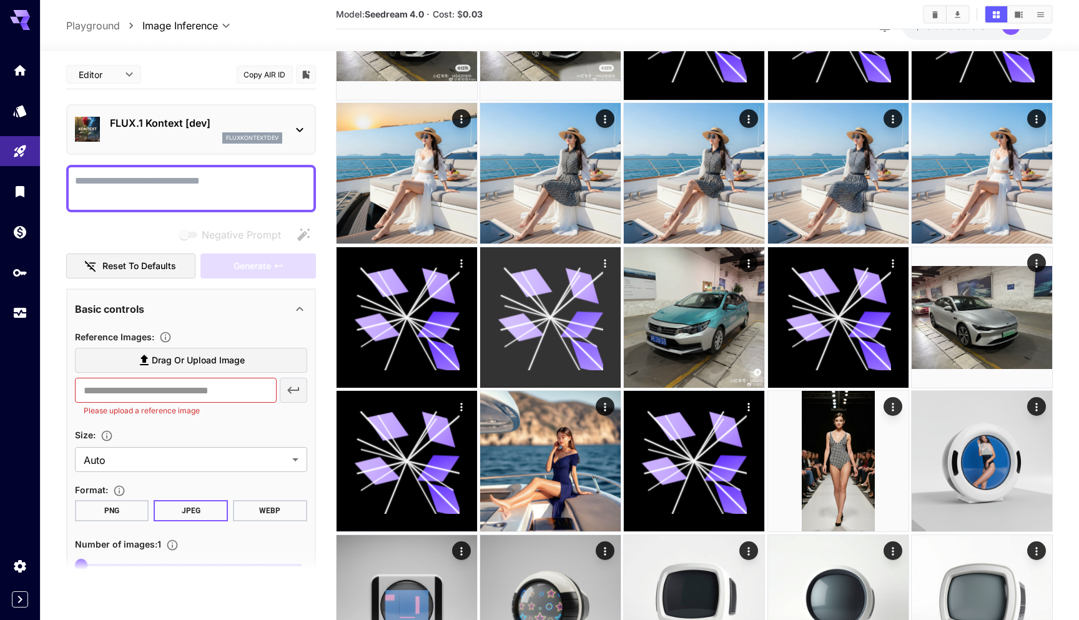
click at [552, 303] on icon at bounding box center [549, 317] width 105 height 105
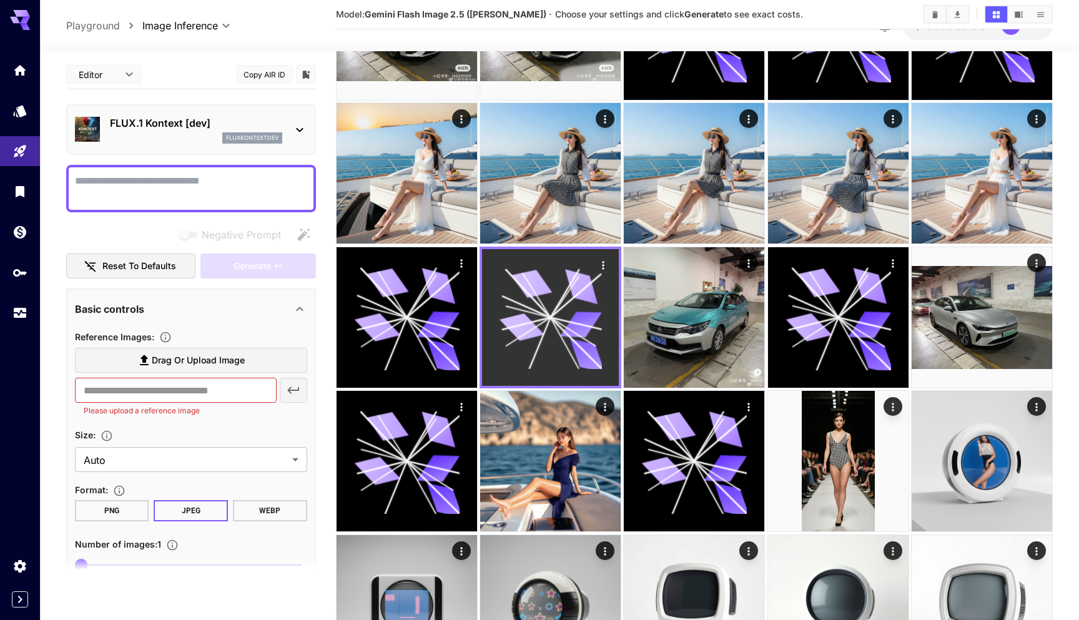
scroll to position [0, 0]
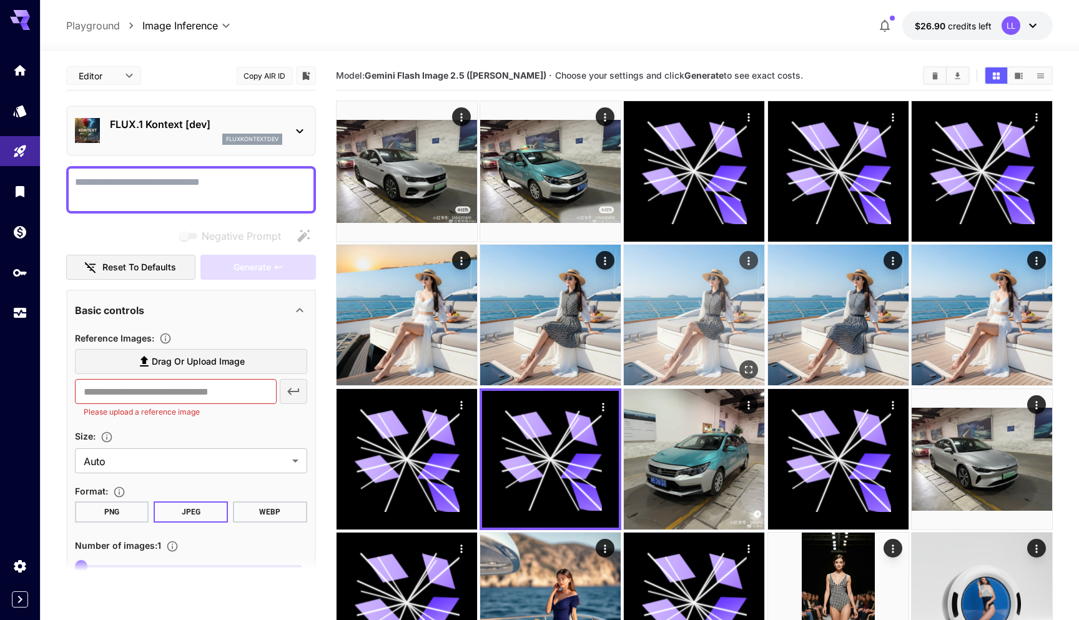
click at [698, 314] on img at bounding box center [694, 315] width 140 height 140
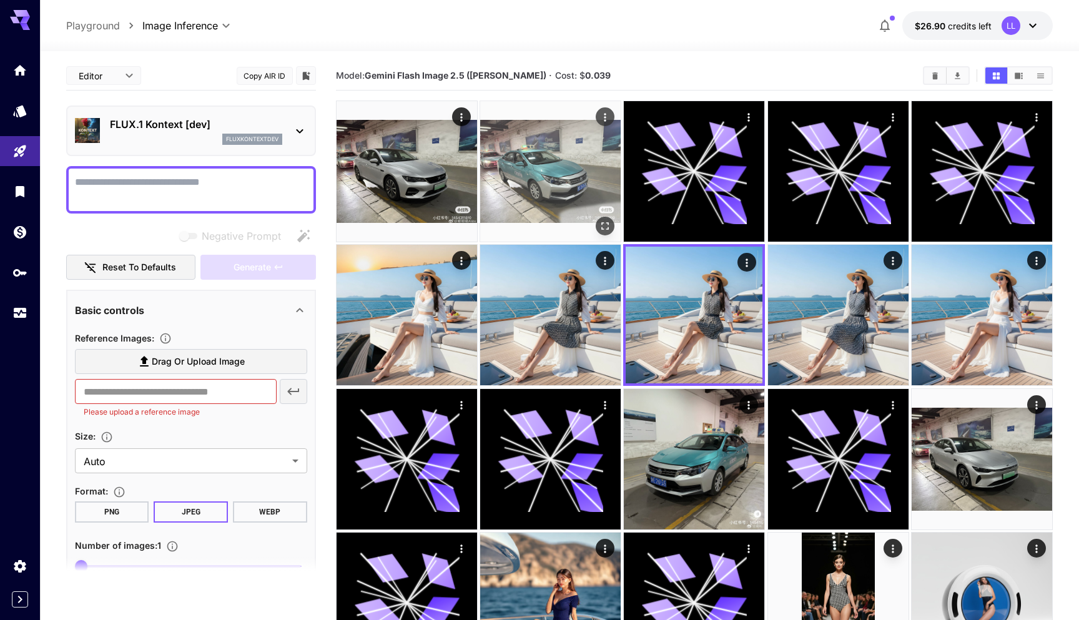
click at [553, 201] on img at bounding box center [550, 171] width 140 height 140
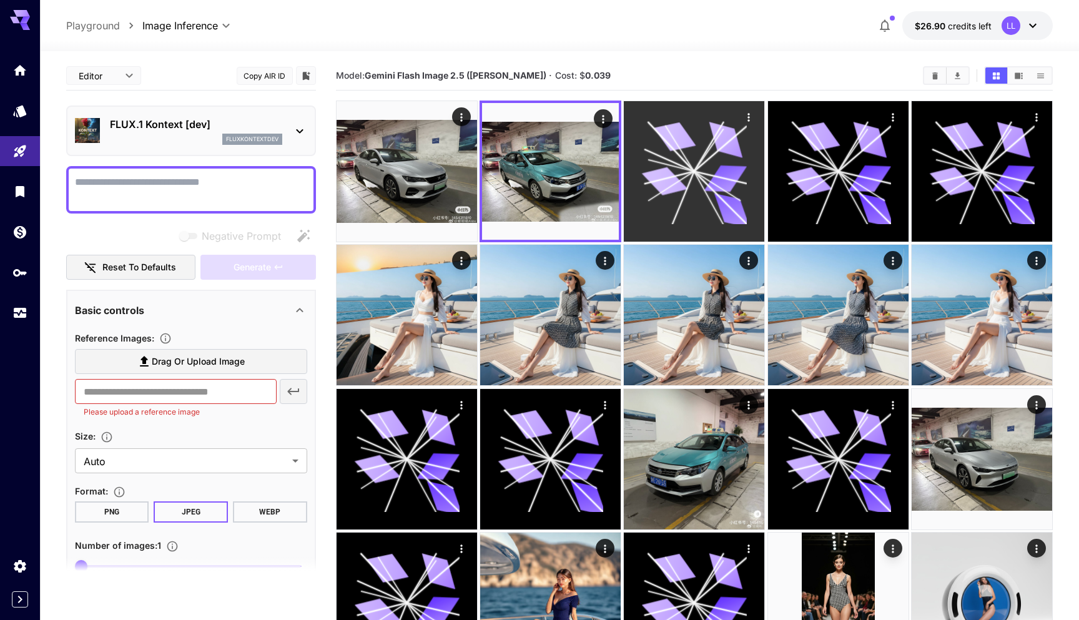
click at [715, 200] on icon at bounding box center [694, 171] width 105 height 105
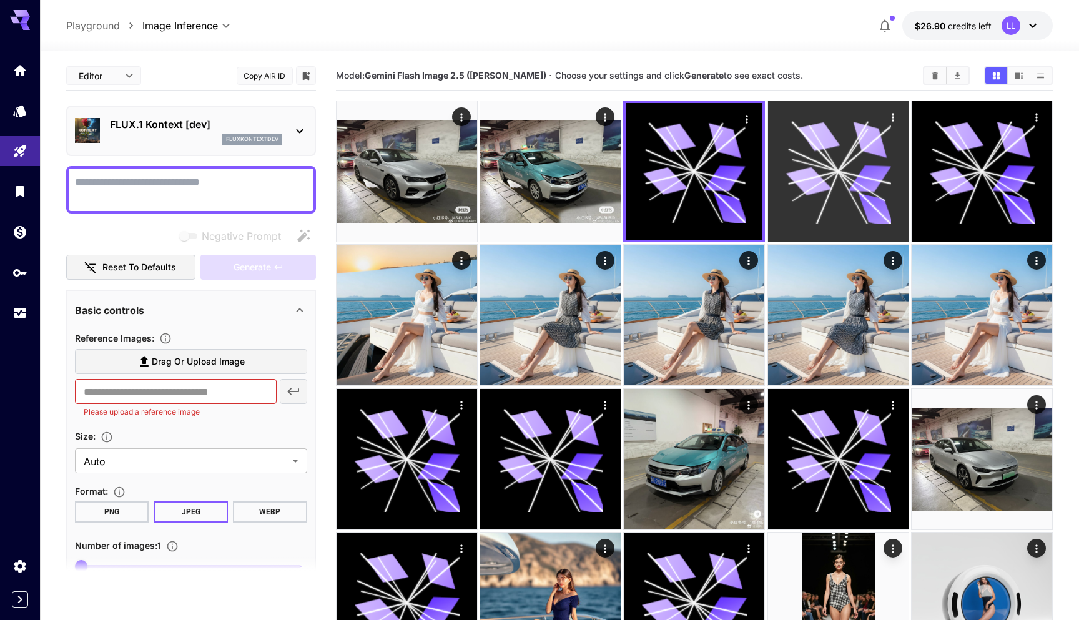
click at [845, 187] on icon at bounding box center [837, 171] width 105 height 105
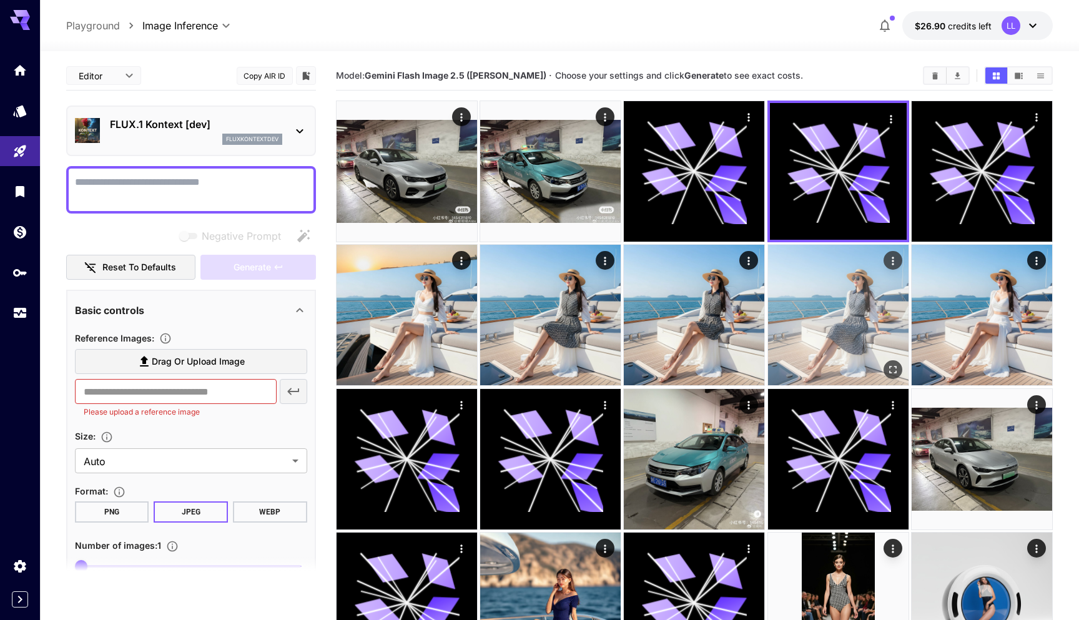
click at [833, 296] on img at bounding box center [838, 315] width 140 height 140
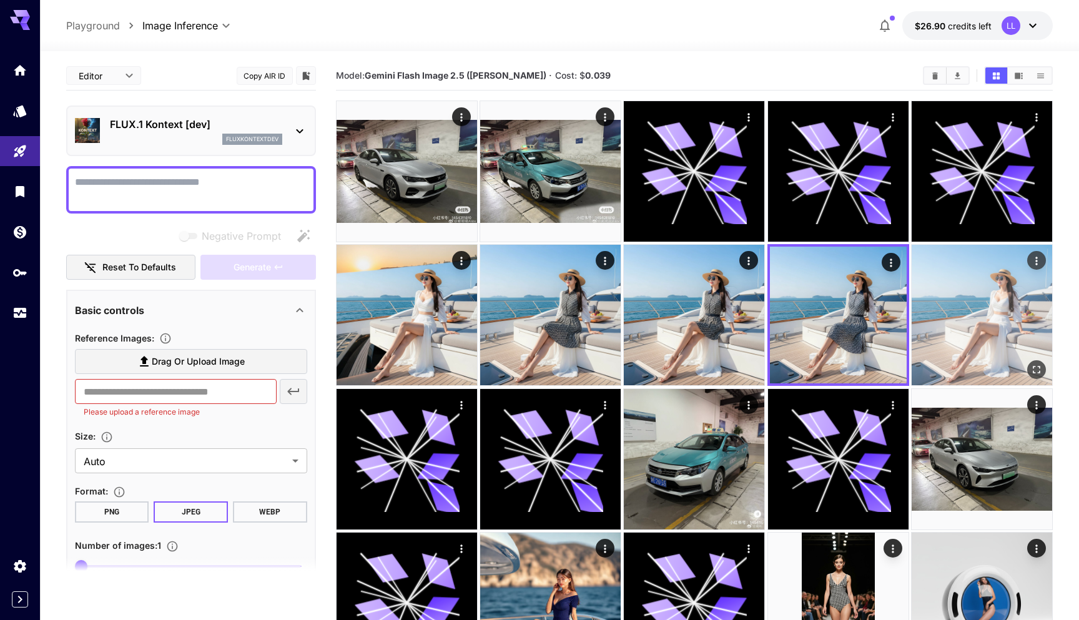
click at [988, 292] on img at bounding box center [981, 315] width 140 height 140
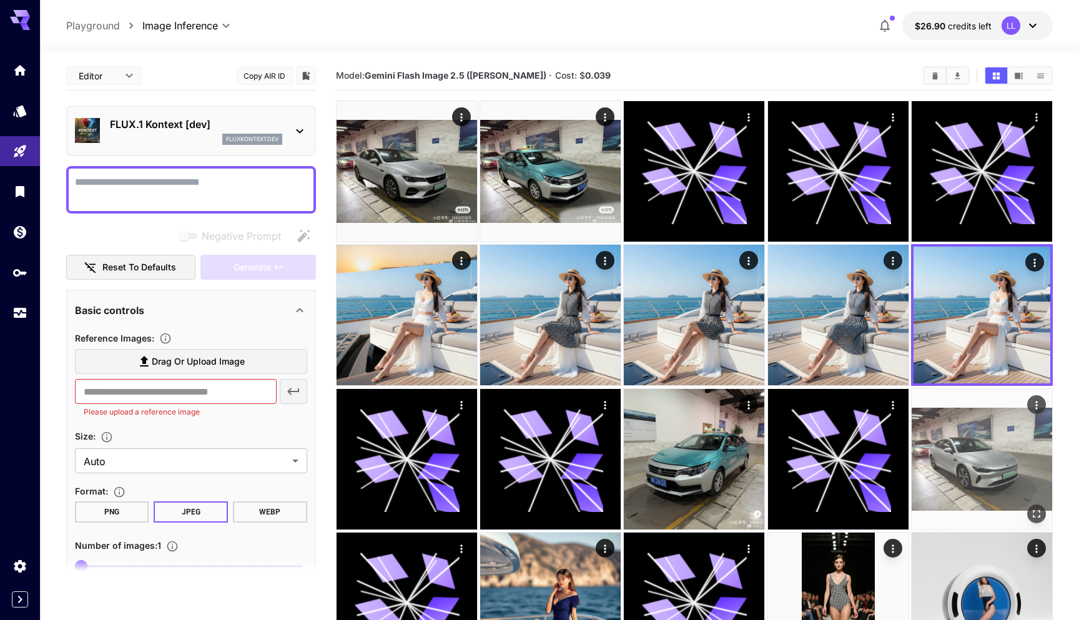
scroll to position [155, 0]
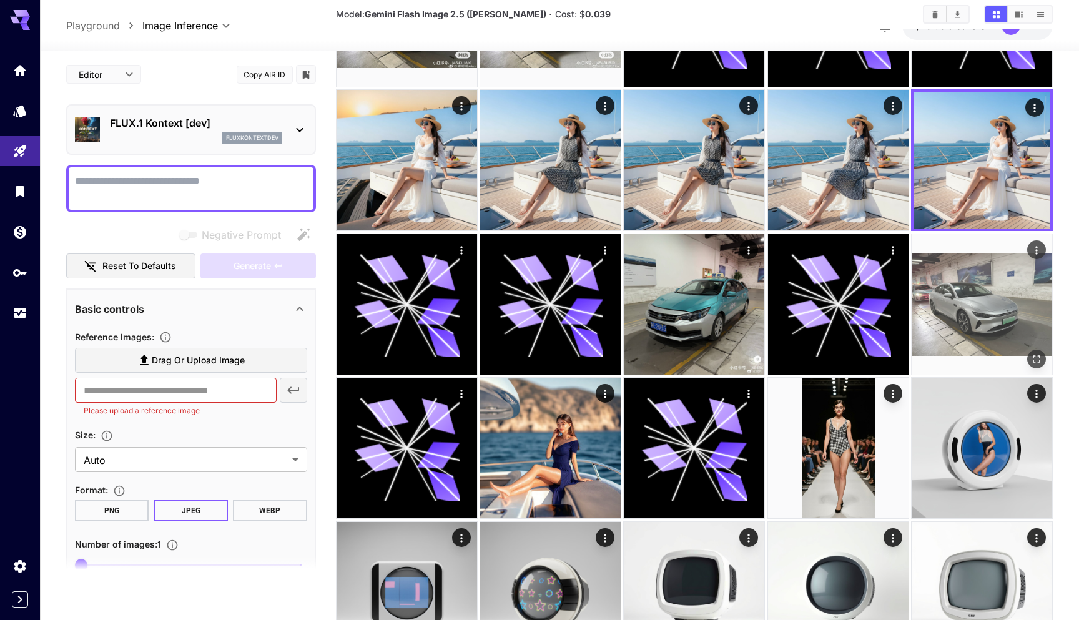
click at [934, 313] on img at bounding box center [981, 304] width 140 height 140
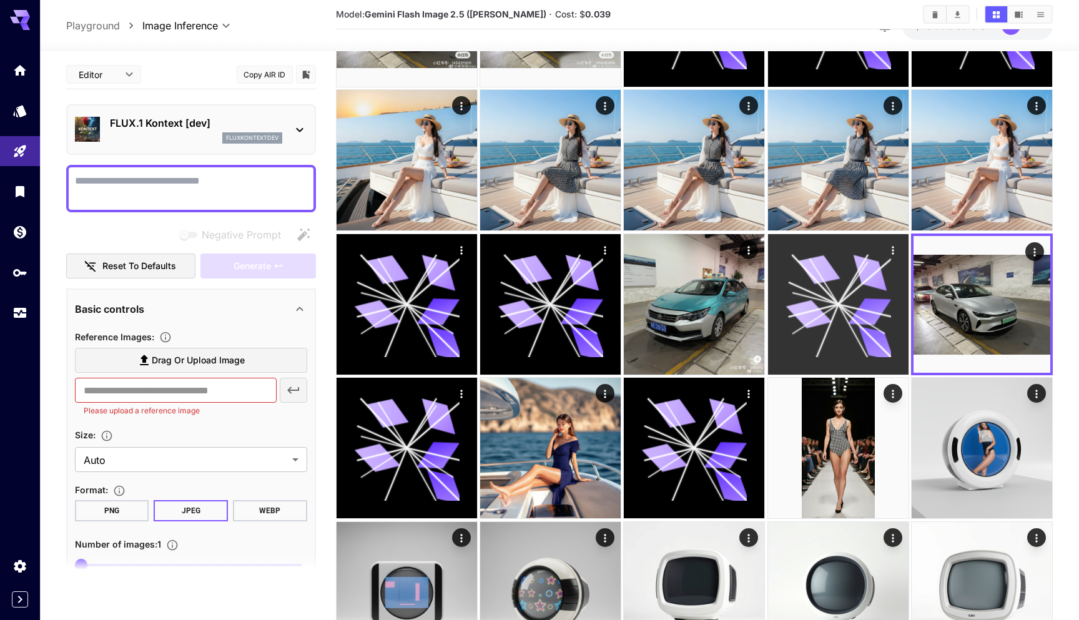
click at [830, 322] on icon at bounding box center [827, 331] width 22 height 54
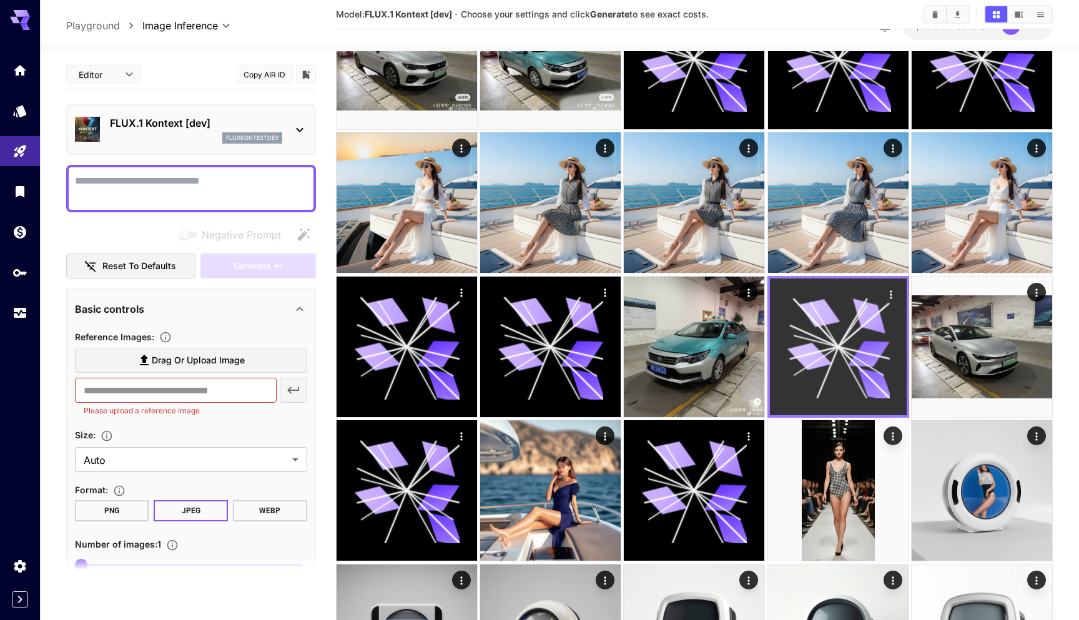
scroll to position [77, 0]
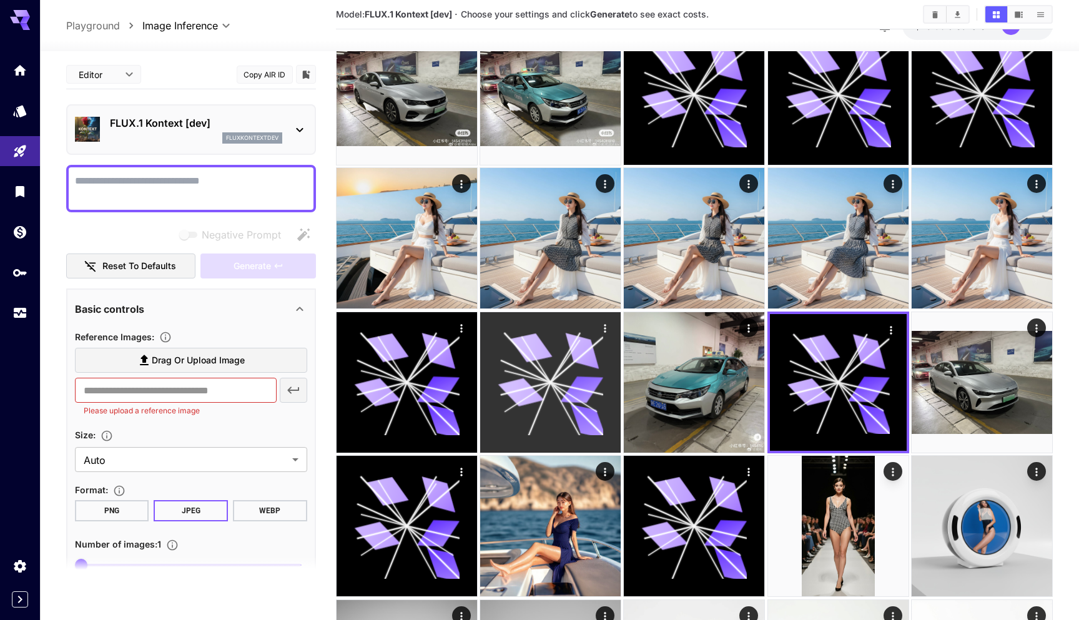
click at [498, 378] on icon at bounding box center [549, 382] width 105 height 105
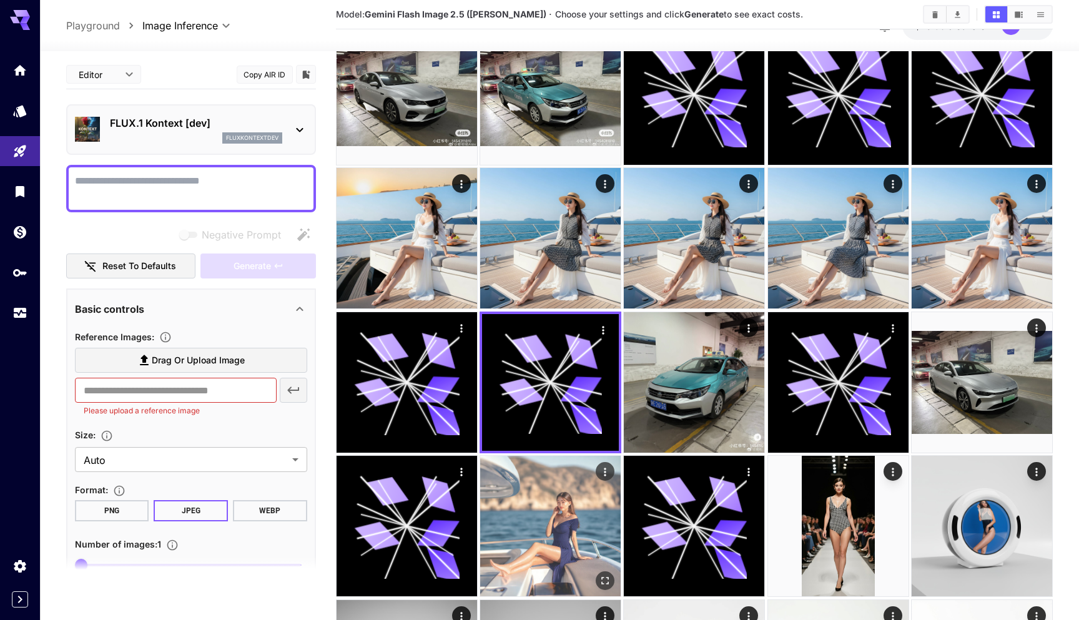
click at [556, 527] on img at bounding box center [550, 526] width 140 height 140
